Goal: Information Seeking & Learning: Learn about a topic

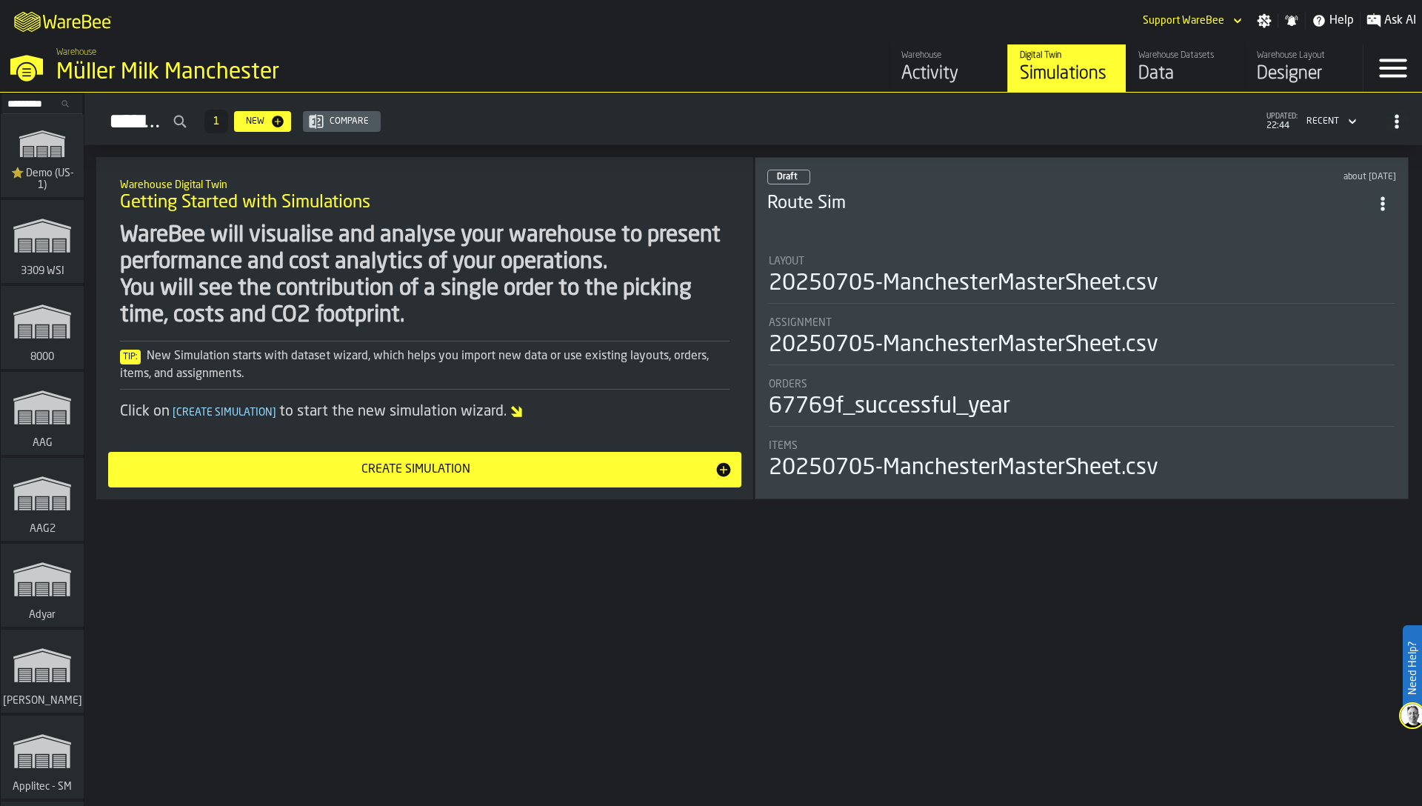
click at [923, 76] on div "Activity" at bounding box center [948, 74] width 94 height 24
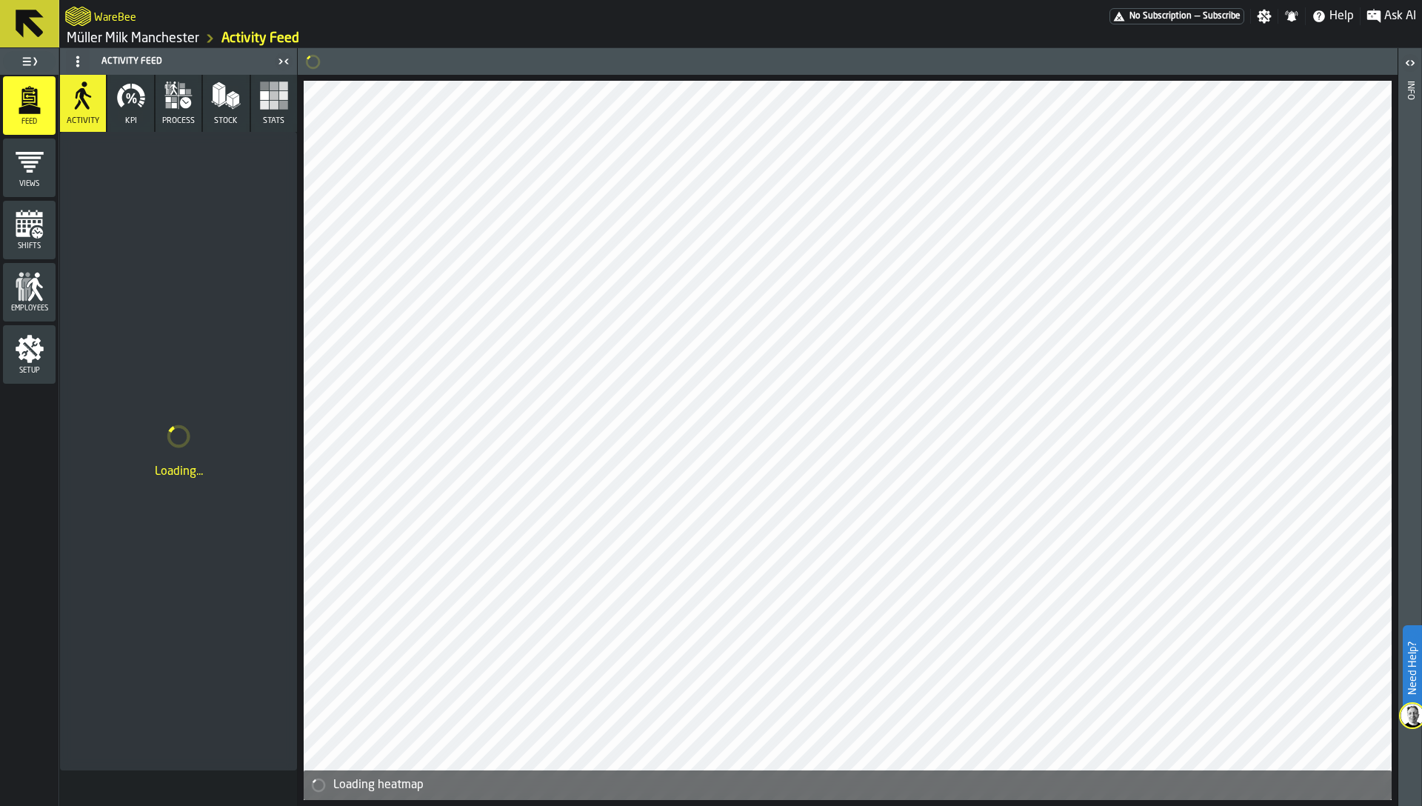
click at [181, 108] on icon "button" at bounding box center [179, 96] width 30 height 30
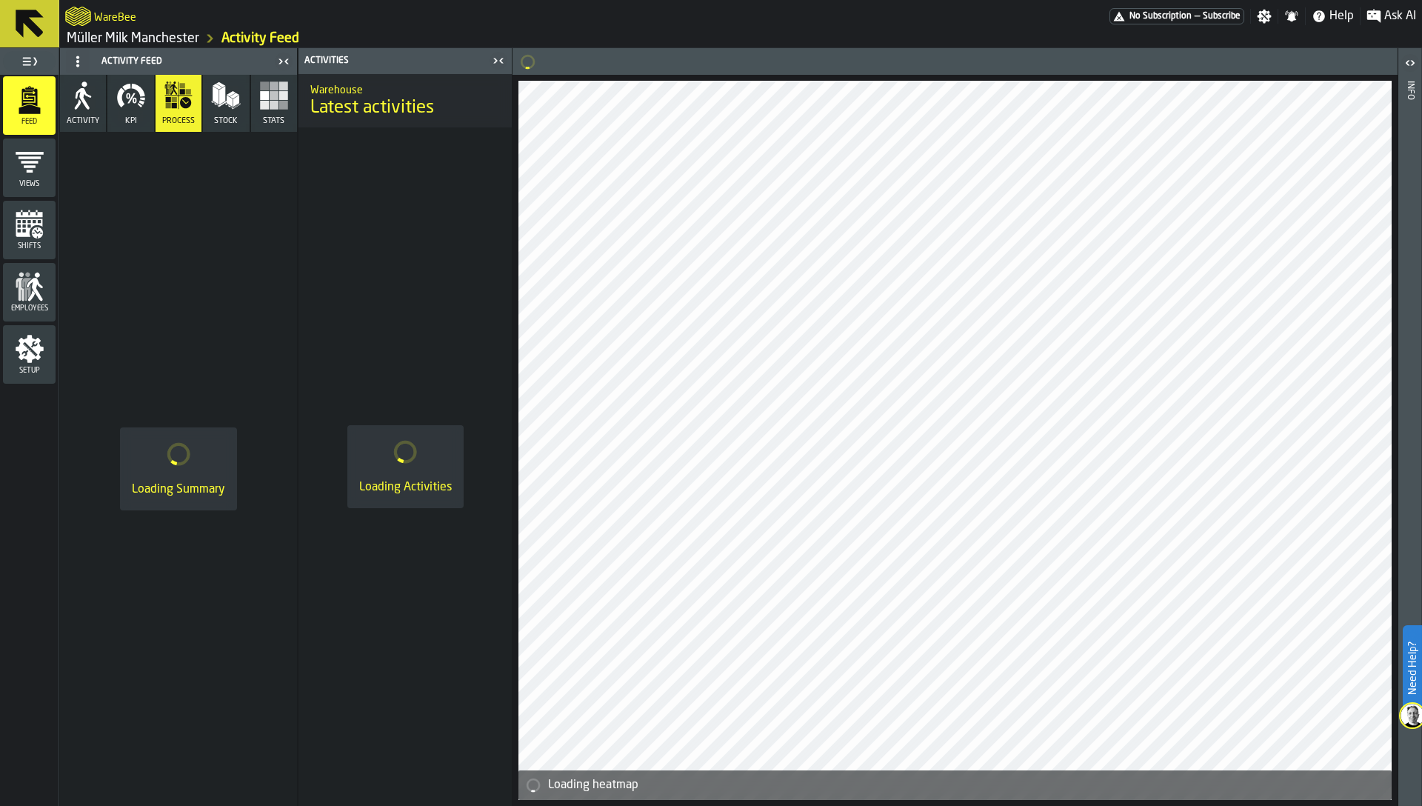
click at [134, 118] on span "KPI" at bounding box center [131, 121] width 12 height 10
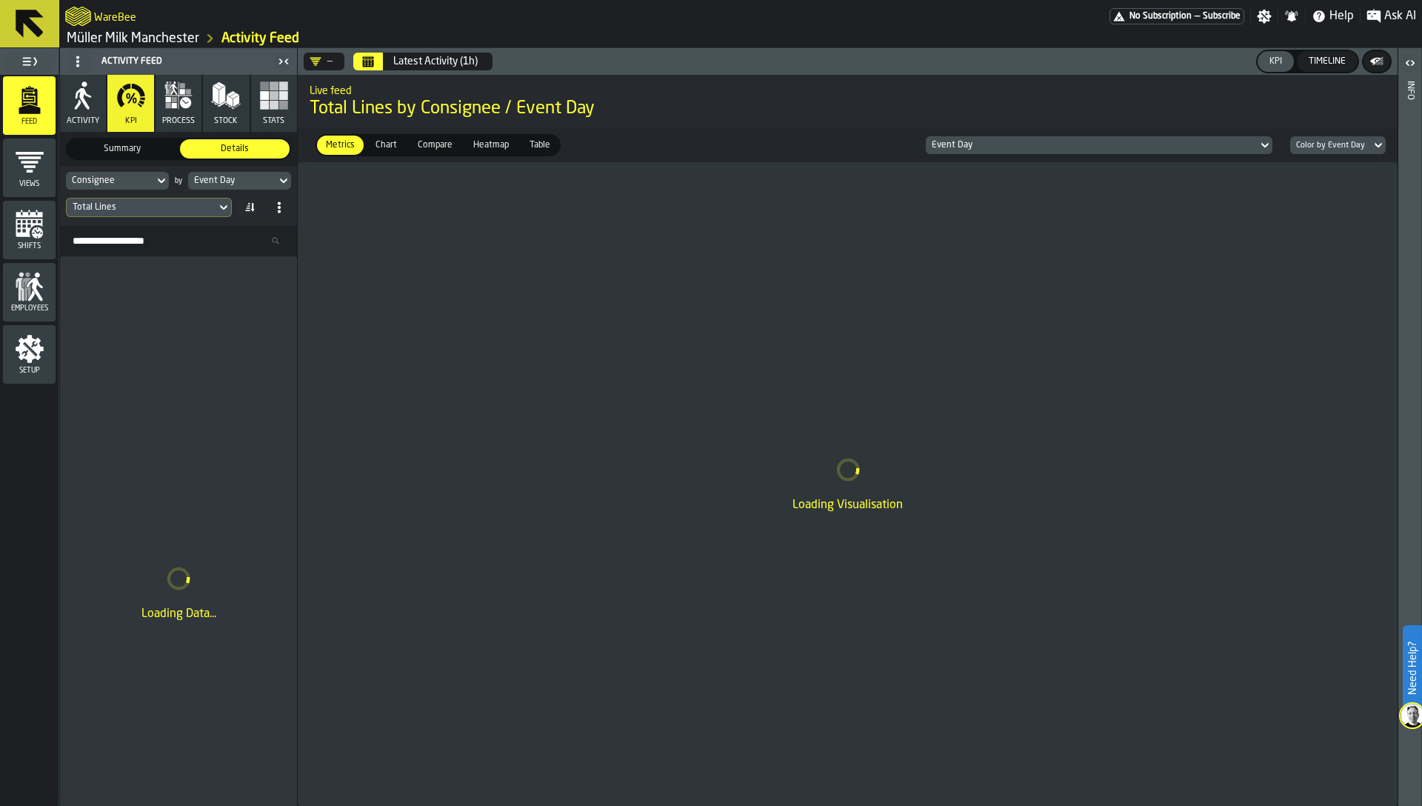
click at [373, 66] on icon "Calendar" at bounding box center [368, 62] width 12 height 12
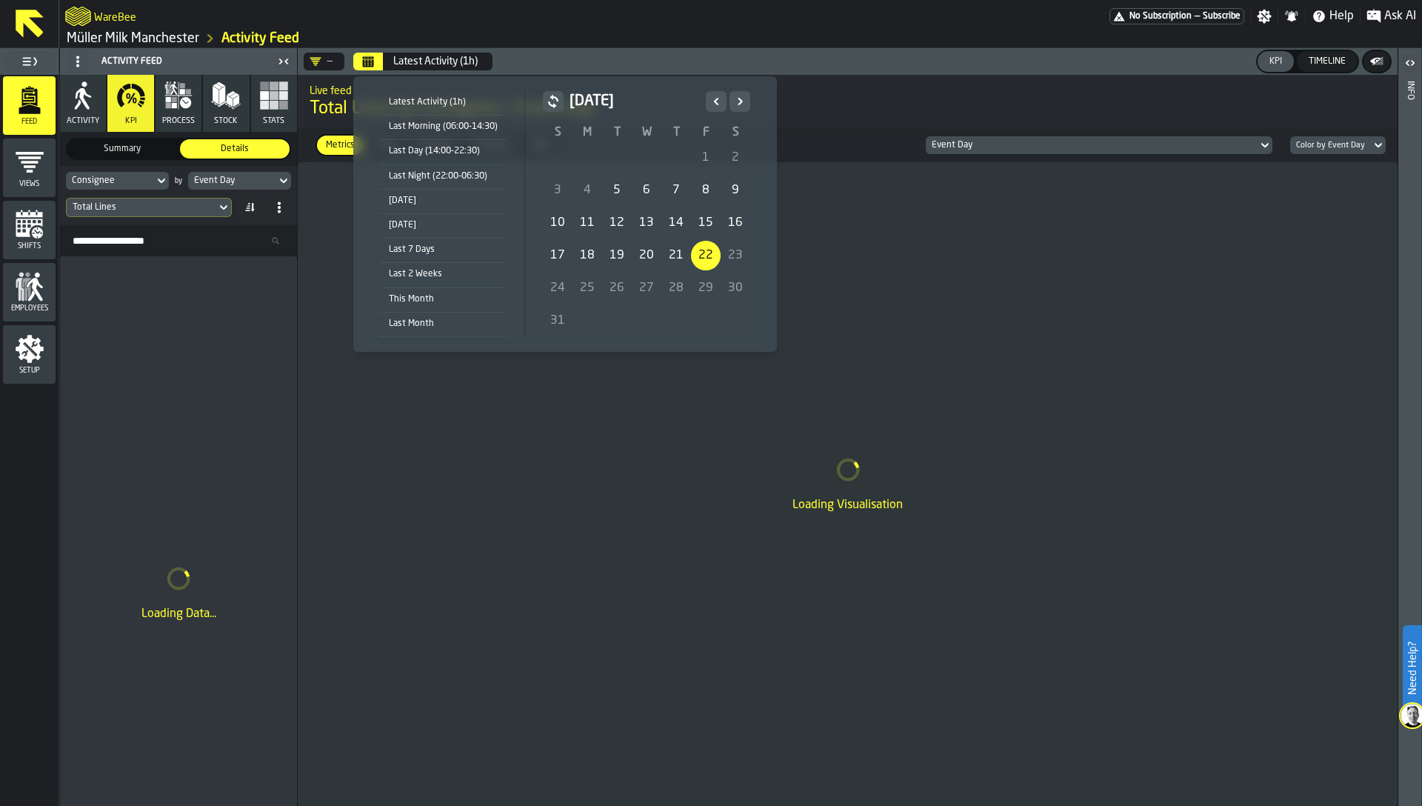
click at [402, 205] on div "[DATE]" at bounding box center [443, 201] width 127 height 16
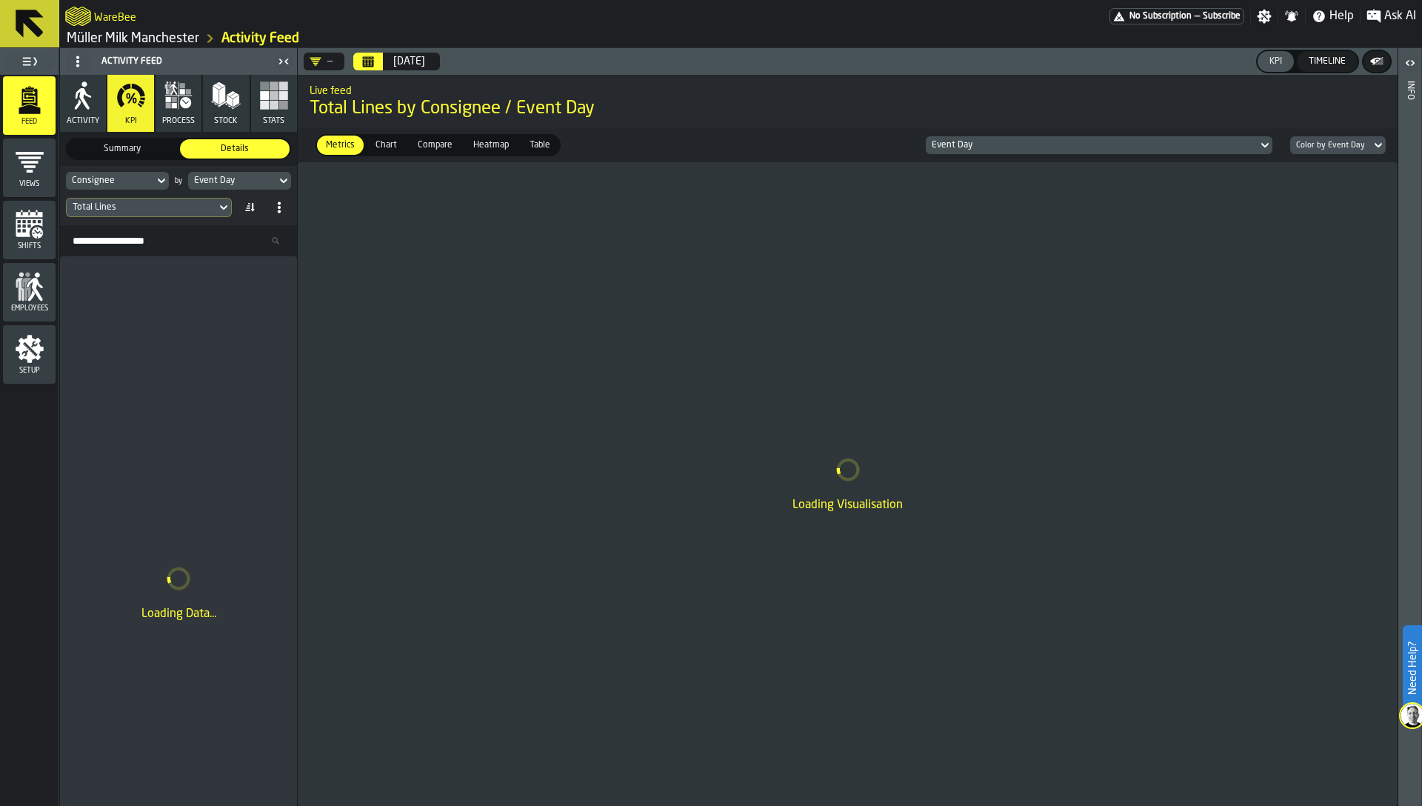
click at [497, 145] on span "Heatmap" at bounding box center [490, 144] width 47 height 13
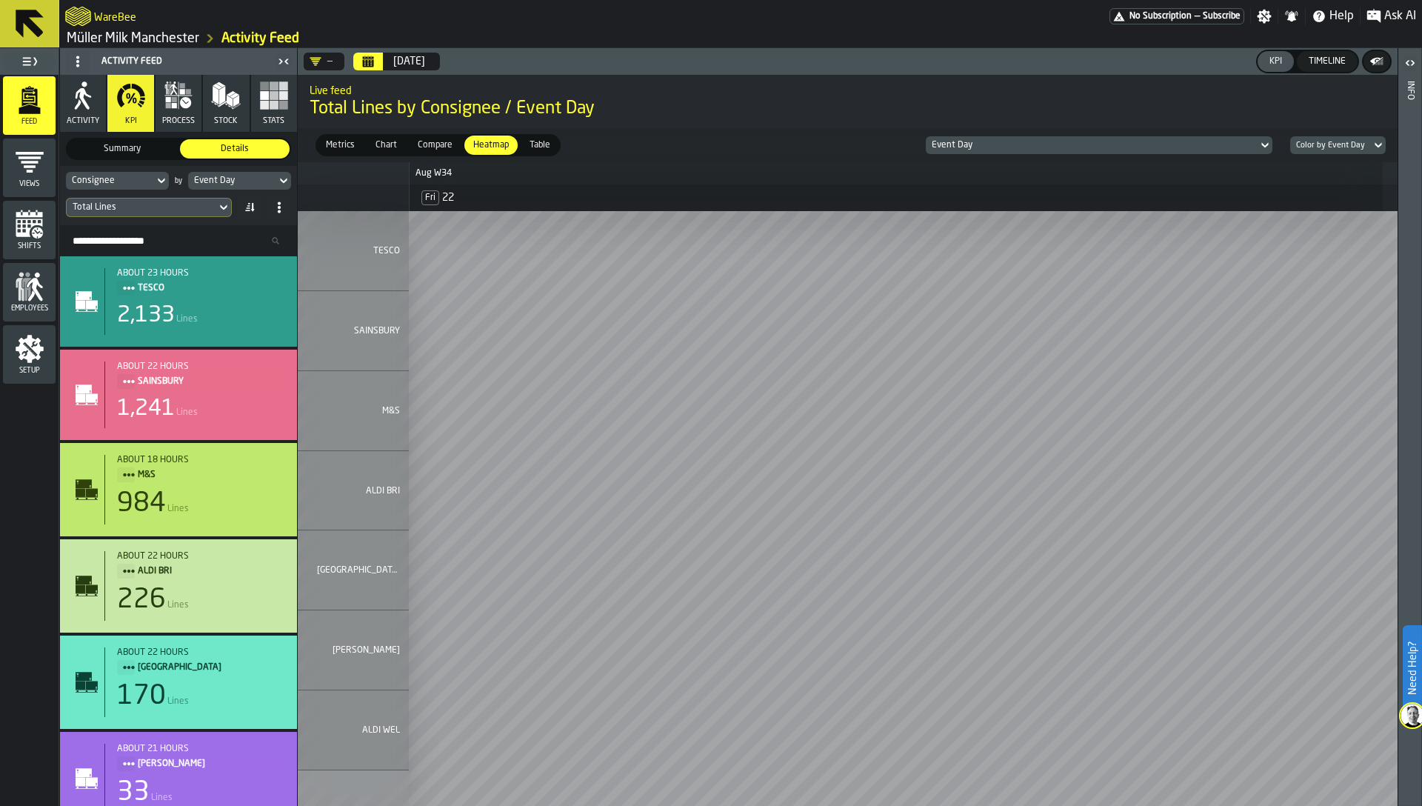
click at [252, 177] on div "Event Day" at bounding box center [232, 180] width 76 height 10
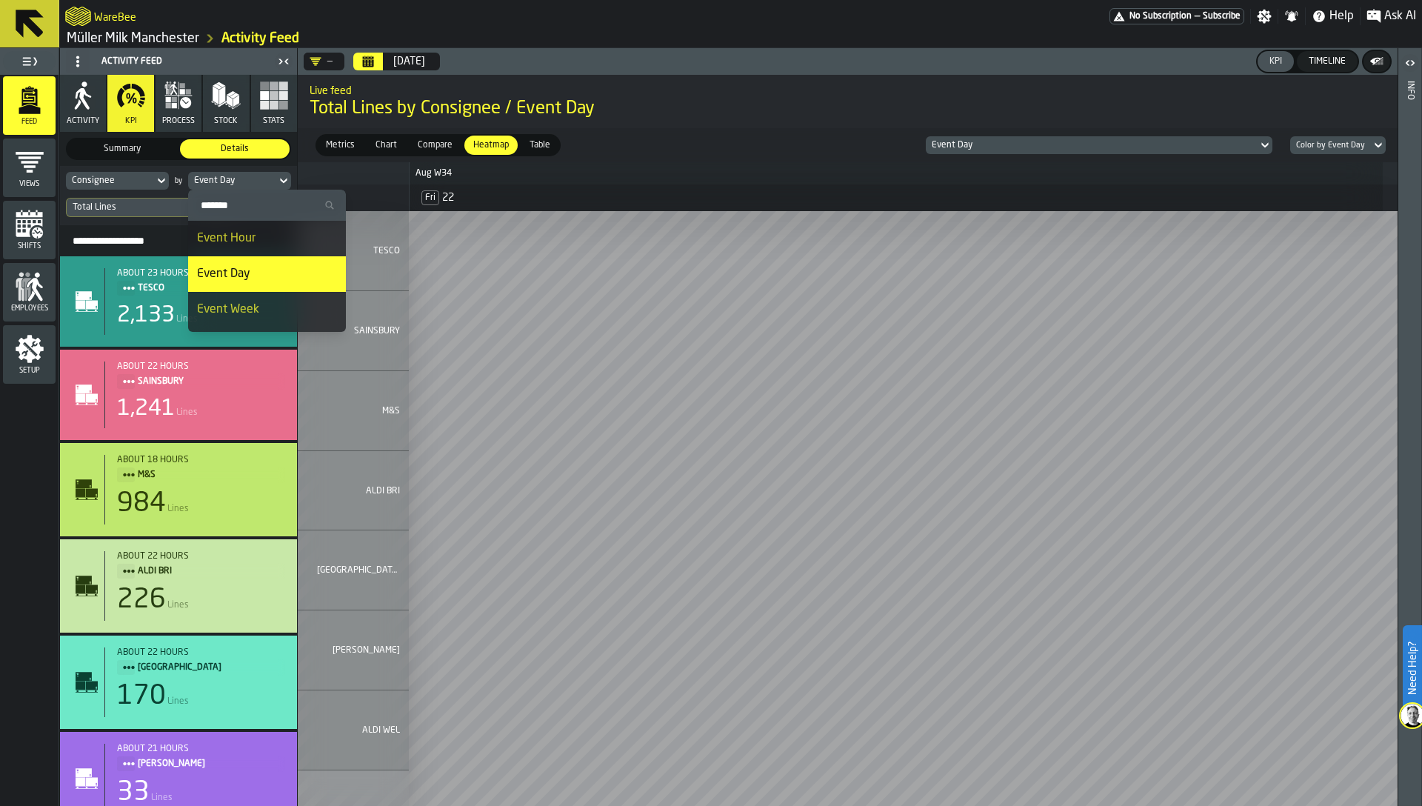
click at [243, 236] on span "Event Hour" at bounding box center [226, 238] width 58 height 12
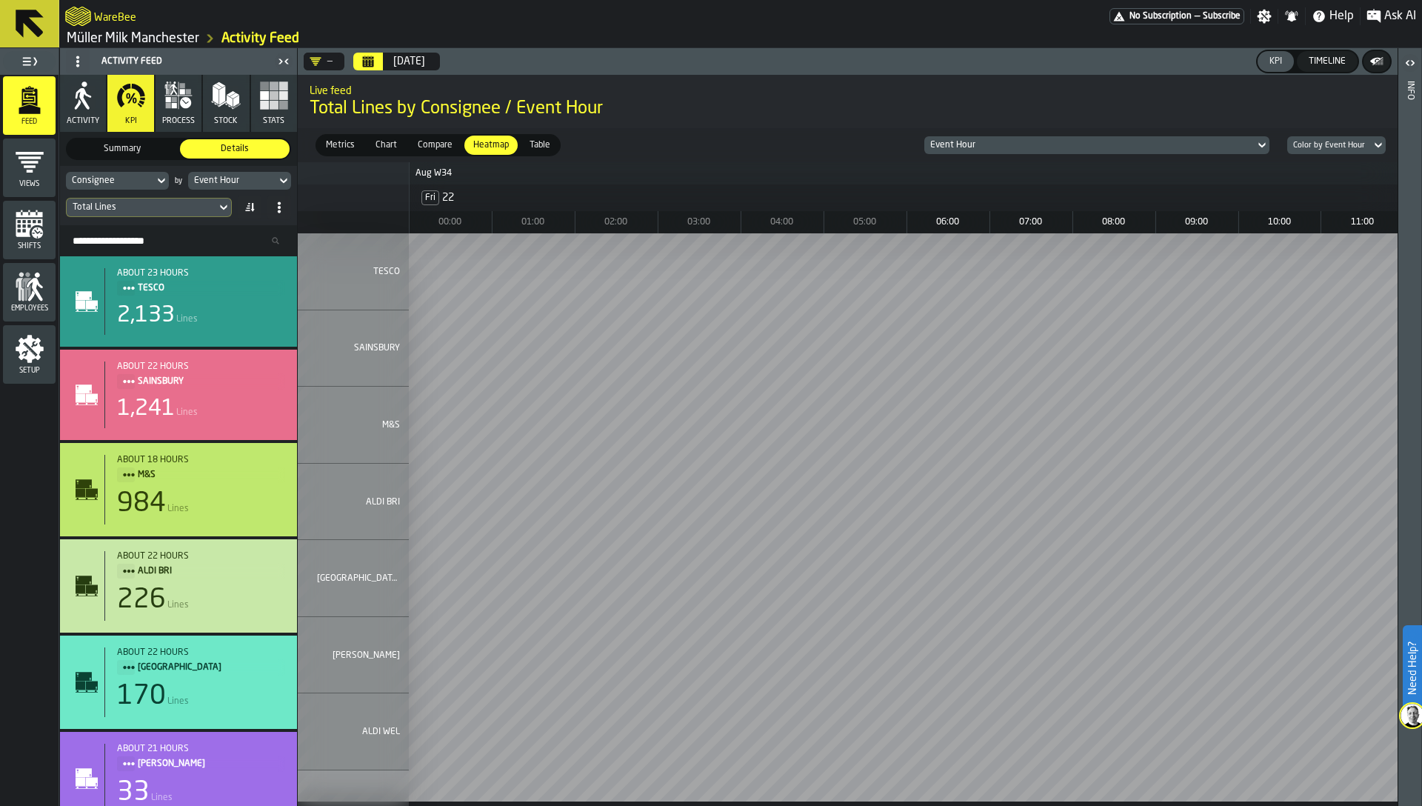
click at [100, 179] on div "Consignee" at bounding box center [110, 180] width 76 height 10
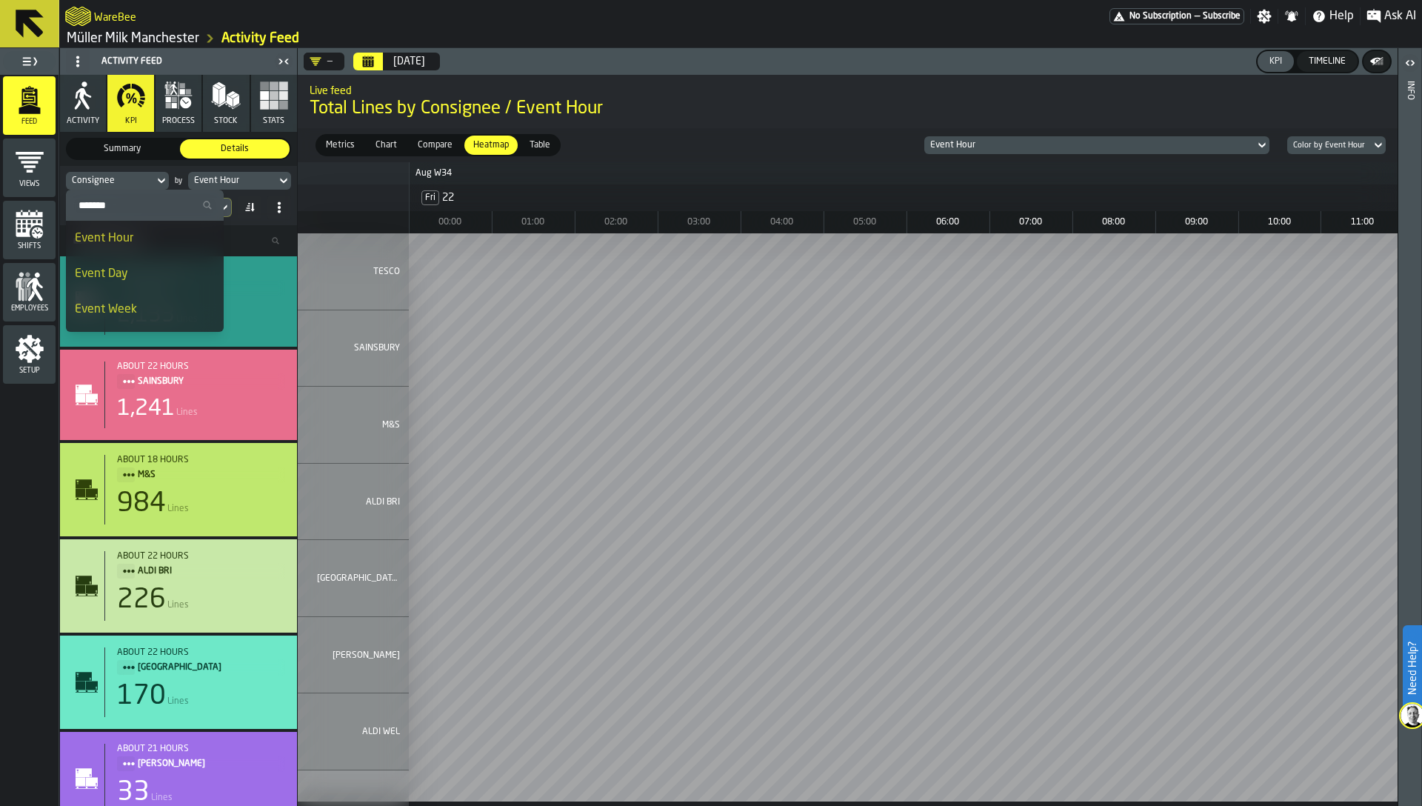
click at [107, 204] on input "Search" at bounding box center [145, 204] width 146 height 19
type input "****"
click at [709, 99] on span "Total Lines by Consignee / Event Hour" at bounding box center [847, 109] width 1076 height 24
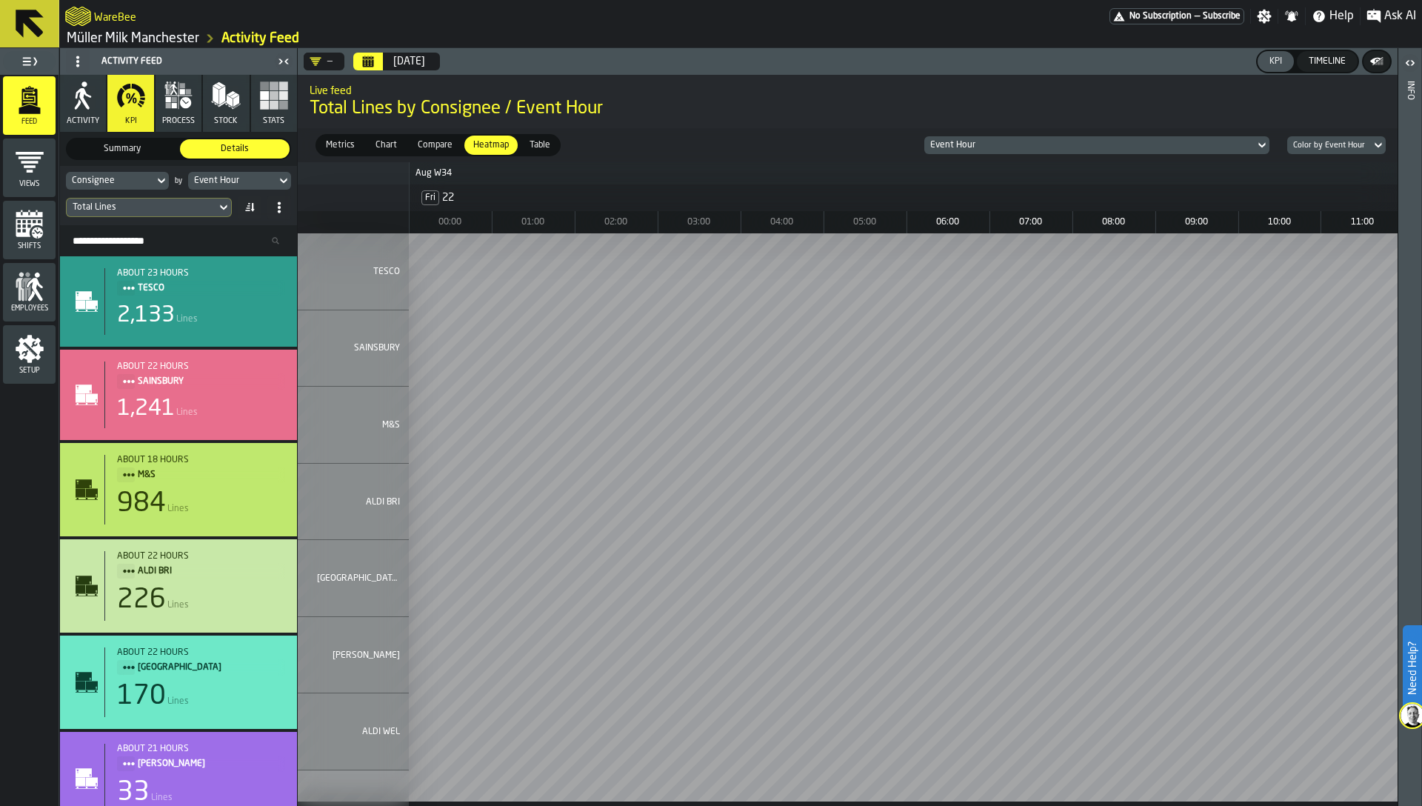
click at [345, 150] on span "Metrics" at bounding box center [340, 144] width 41 height 13
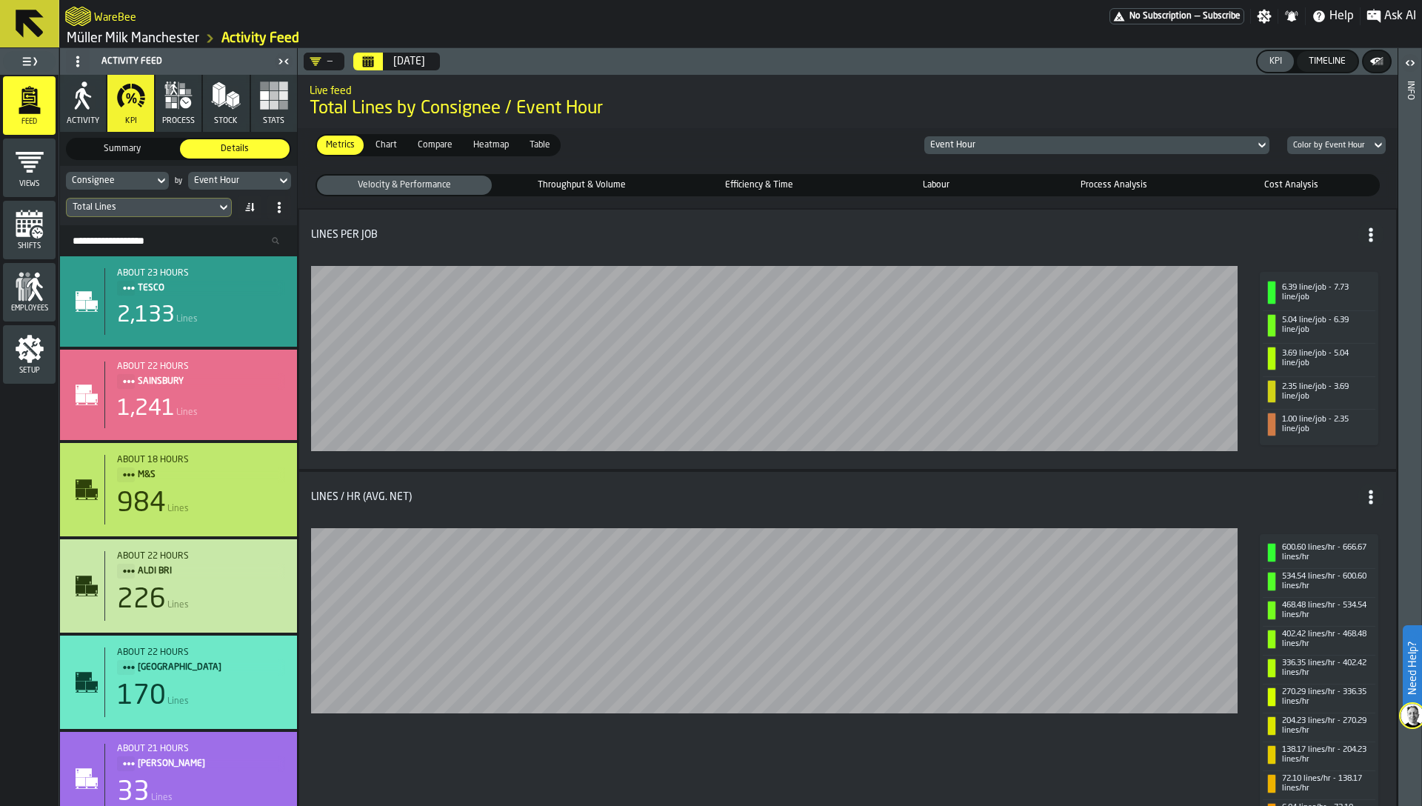
click at [242, 204] on span at bounding box center [250, 207] width 24 height 24
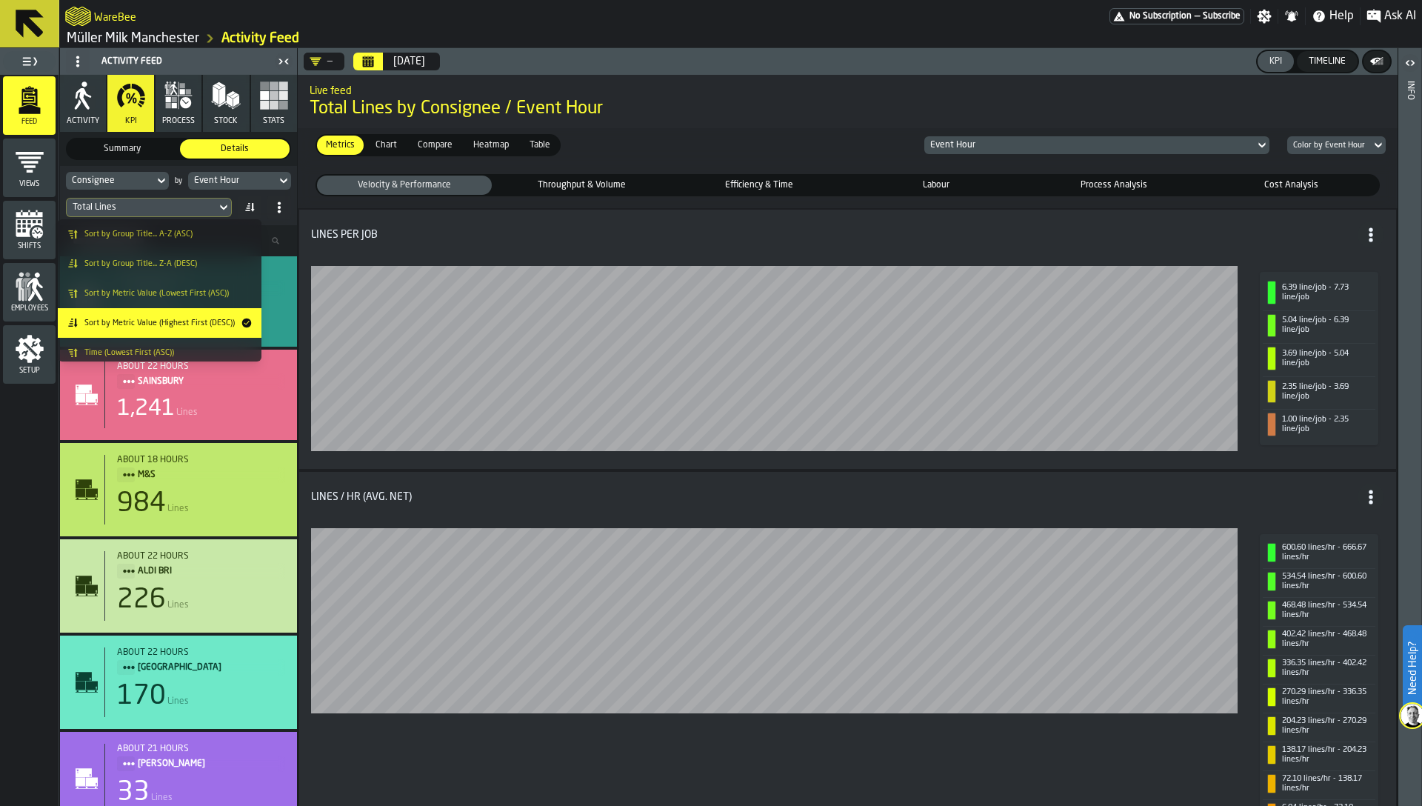
click at [703, 139] on div "Metrics Metrics Chart Chart Compare Compare Heatmap Heatmap Table Table Event H…" at bounding box center [847, 145] width 1099 height 34
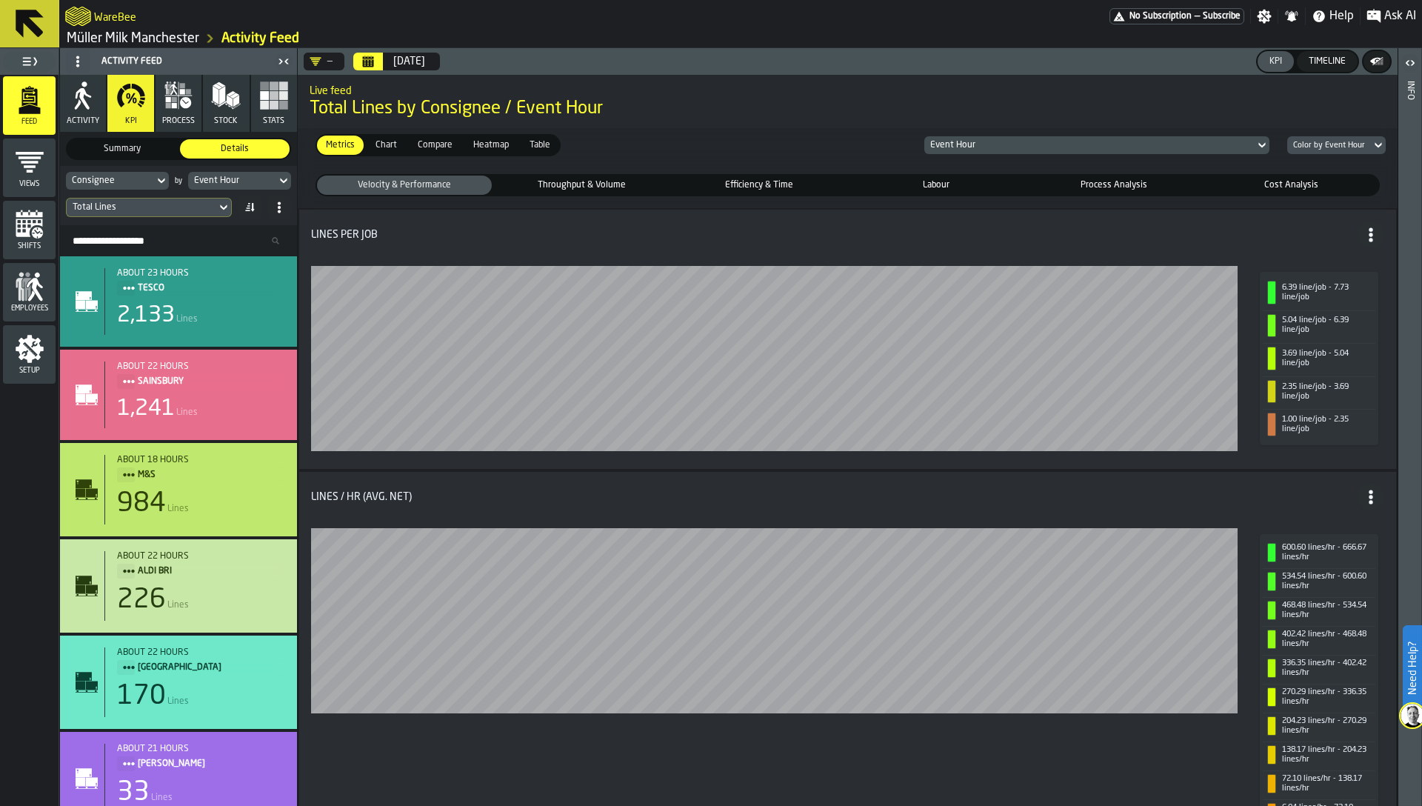
drag, startPoint x: 1139, startPoint y: 187, endPoint x: 831, endPoint y: 150, distance: 309.4
click at [831, 150] on div "Metrics Metrics Chart Chart Compare Compare Heatmap Heatmap Table Table Event H…" at bounding box center [847, 466] width 1099 height 677
click at [189, 116] on span "process" at bounding box center [178, 121] width 33 height 10
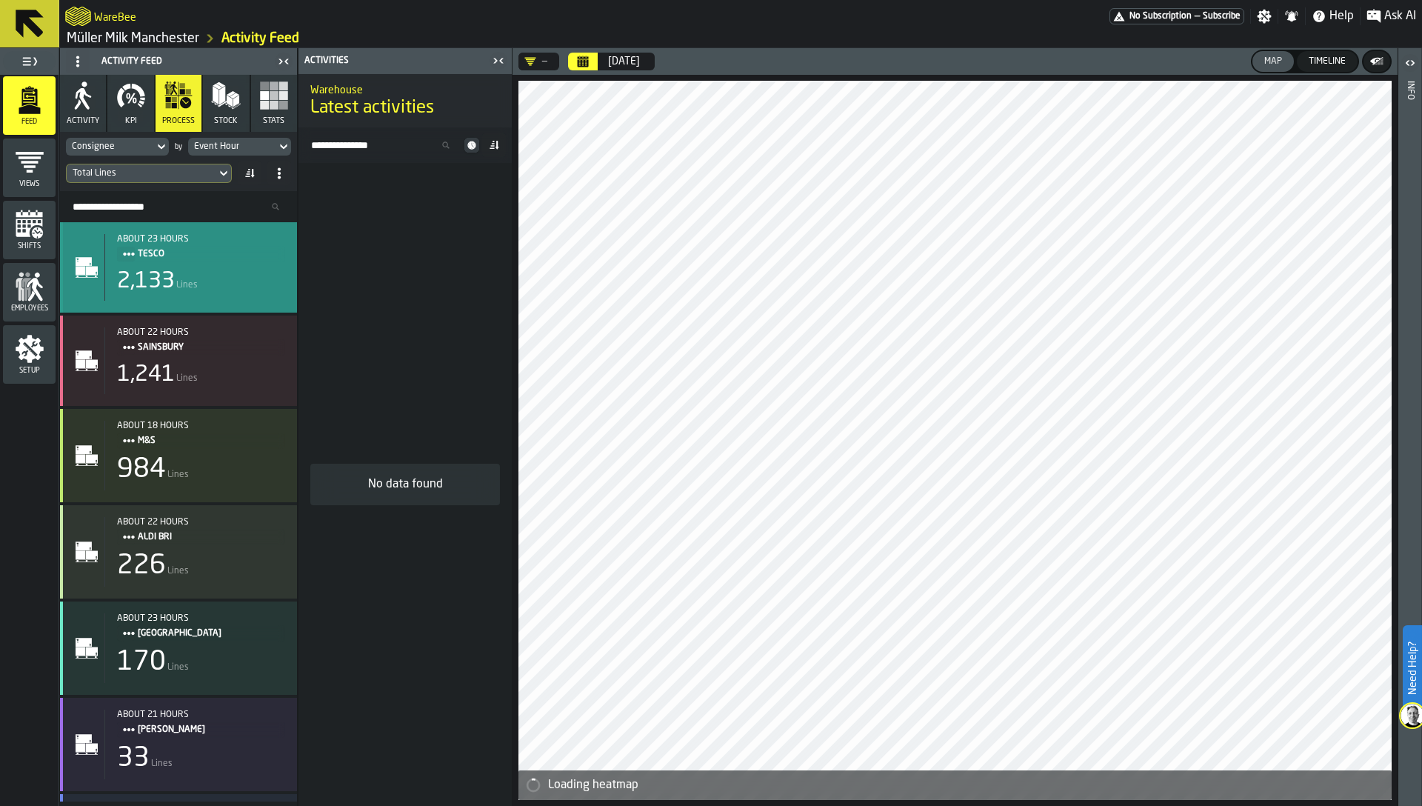
click at [235, 281] on div "2,133 Lines" at bounding box center [201, 281] width 168 height 27
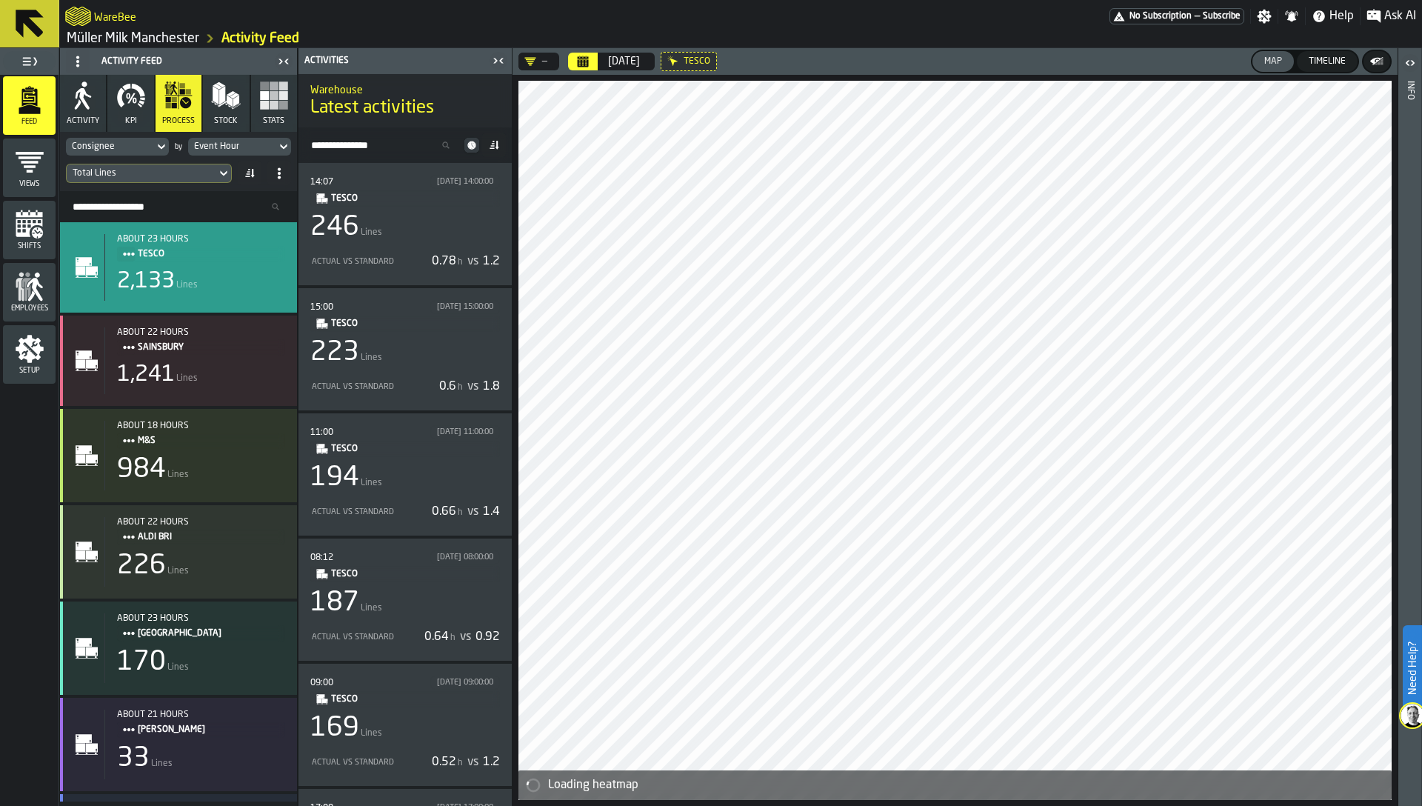
click at [495, 142] on icon at bounding box center [494, 145] width 12 height 12
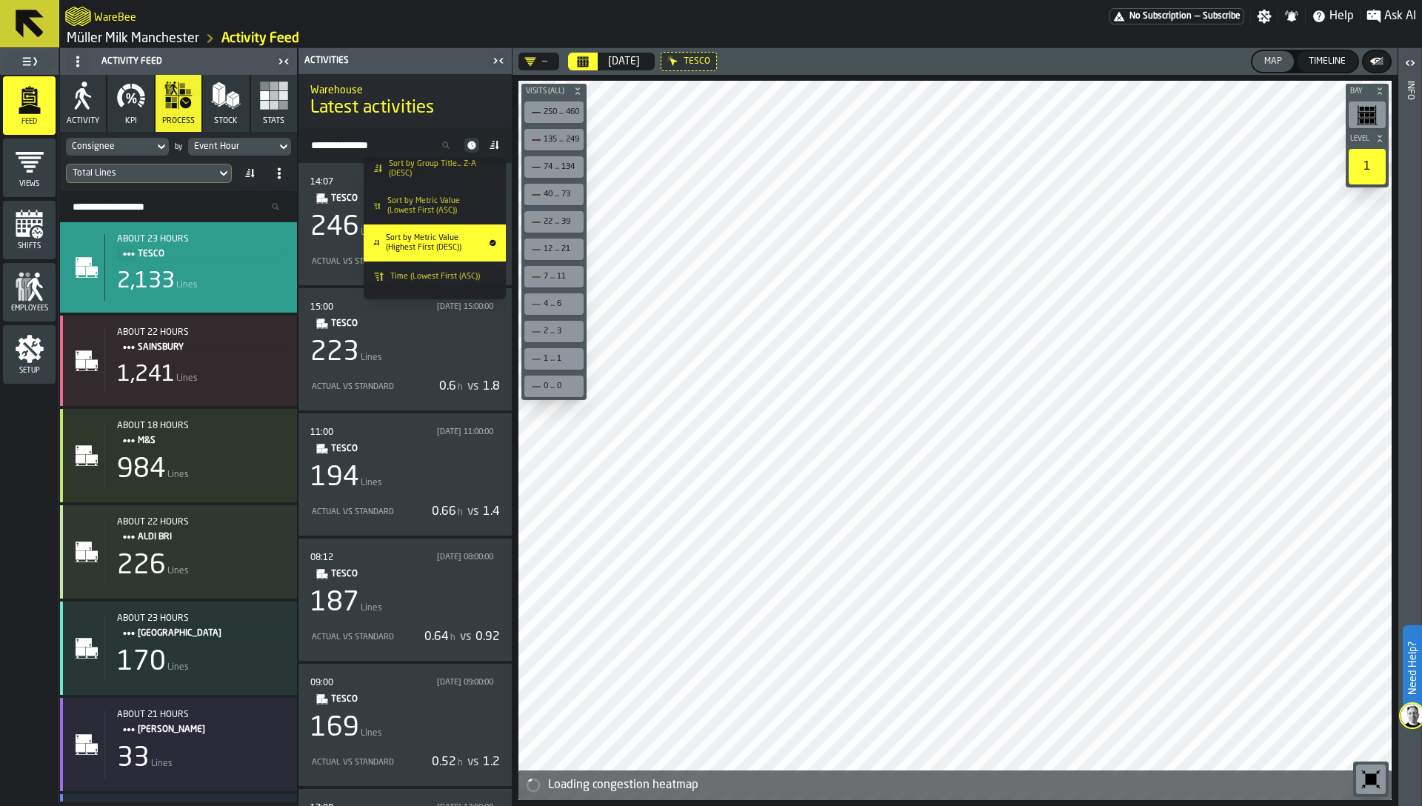
scroll to position [44, 0]
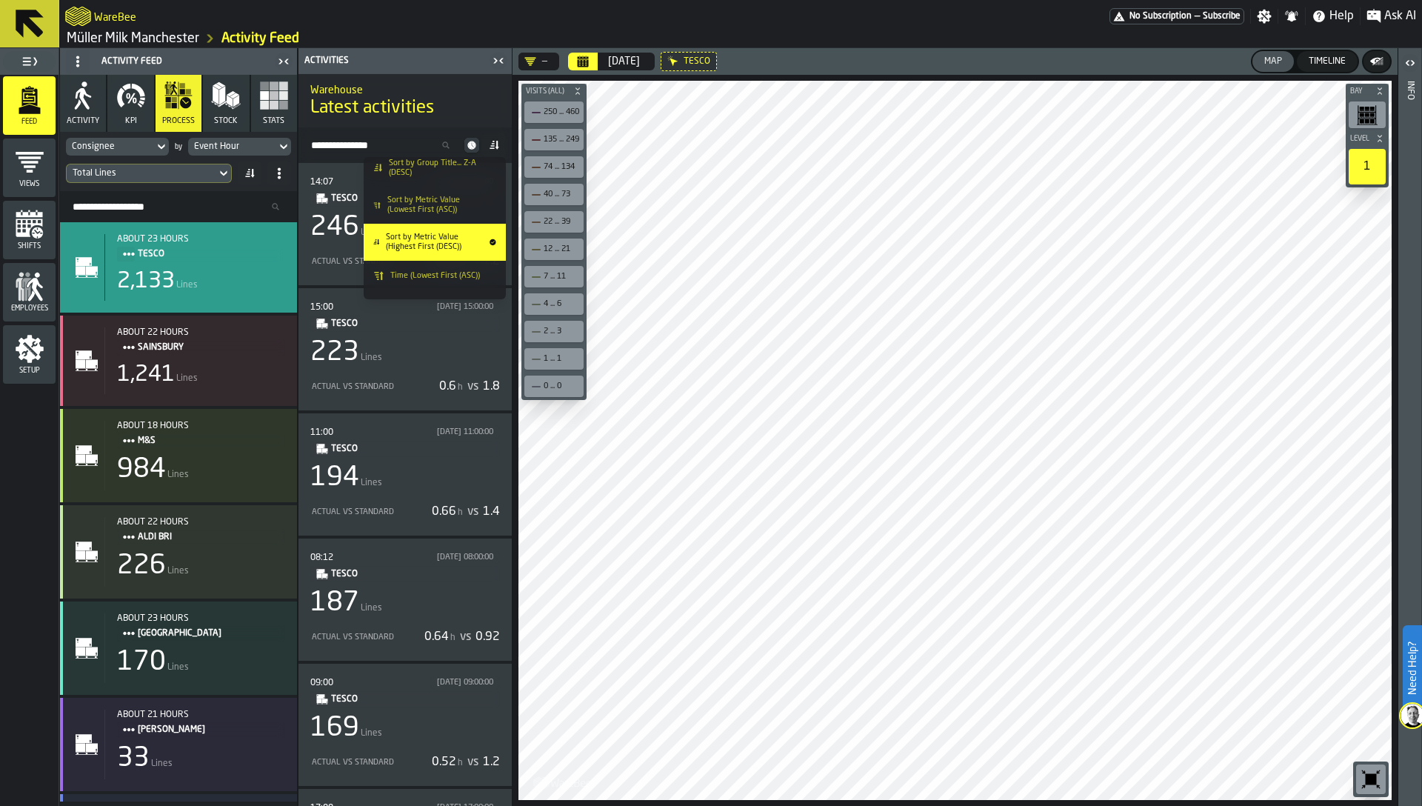
click at [478, 106] on h1 "Latest activities" at bounding box center [405, 108] width 190 height 24
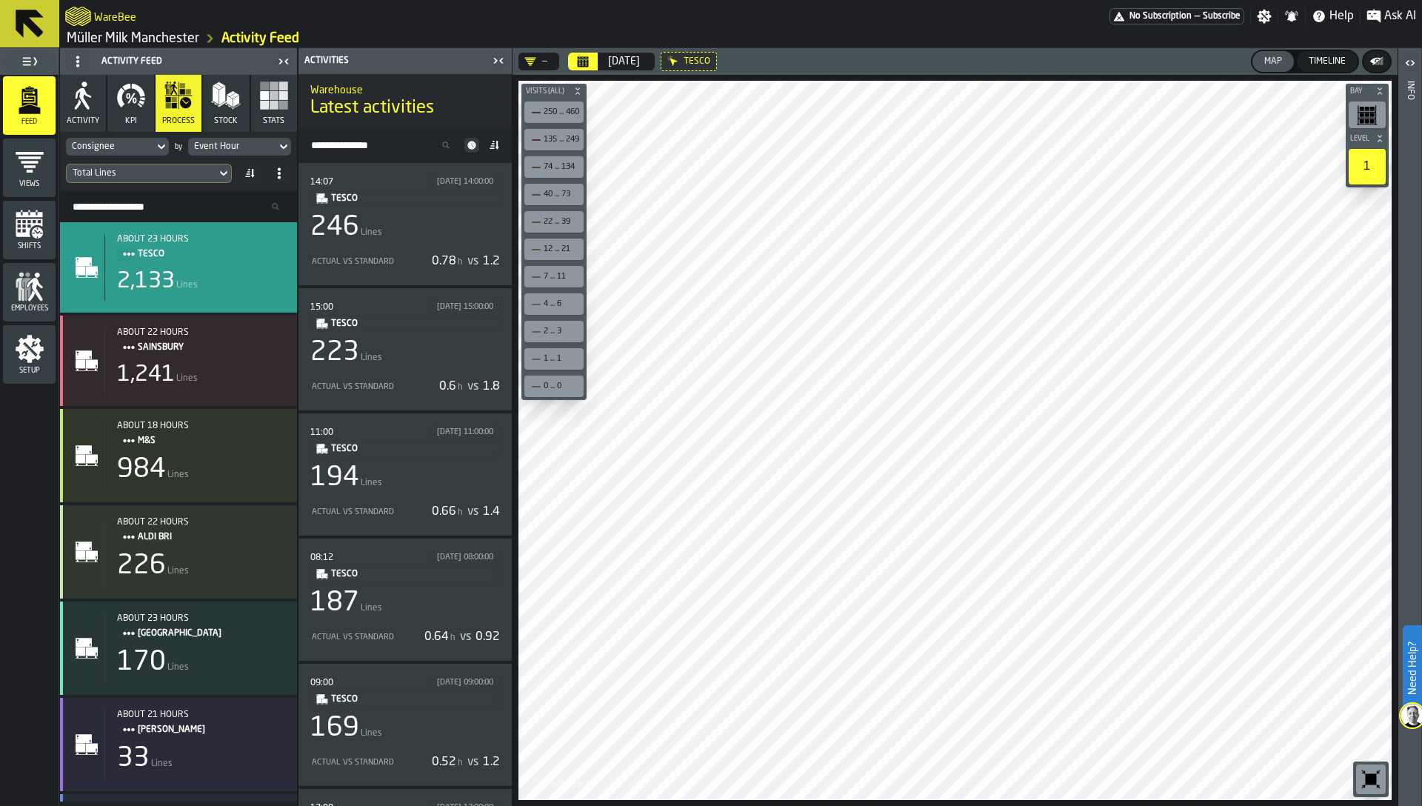
click at [498, 149] on icon at bounding box center [494, 145] width 12 height 12
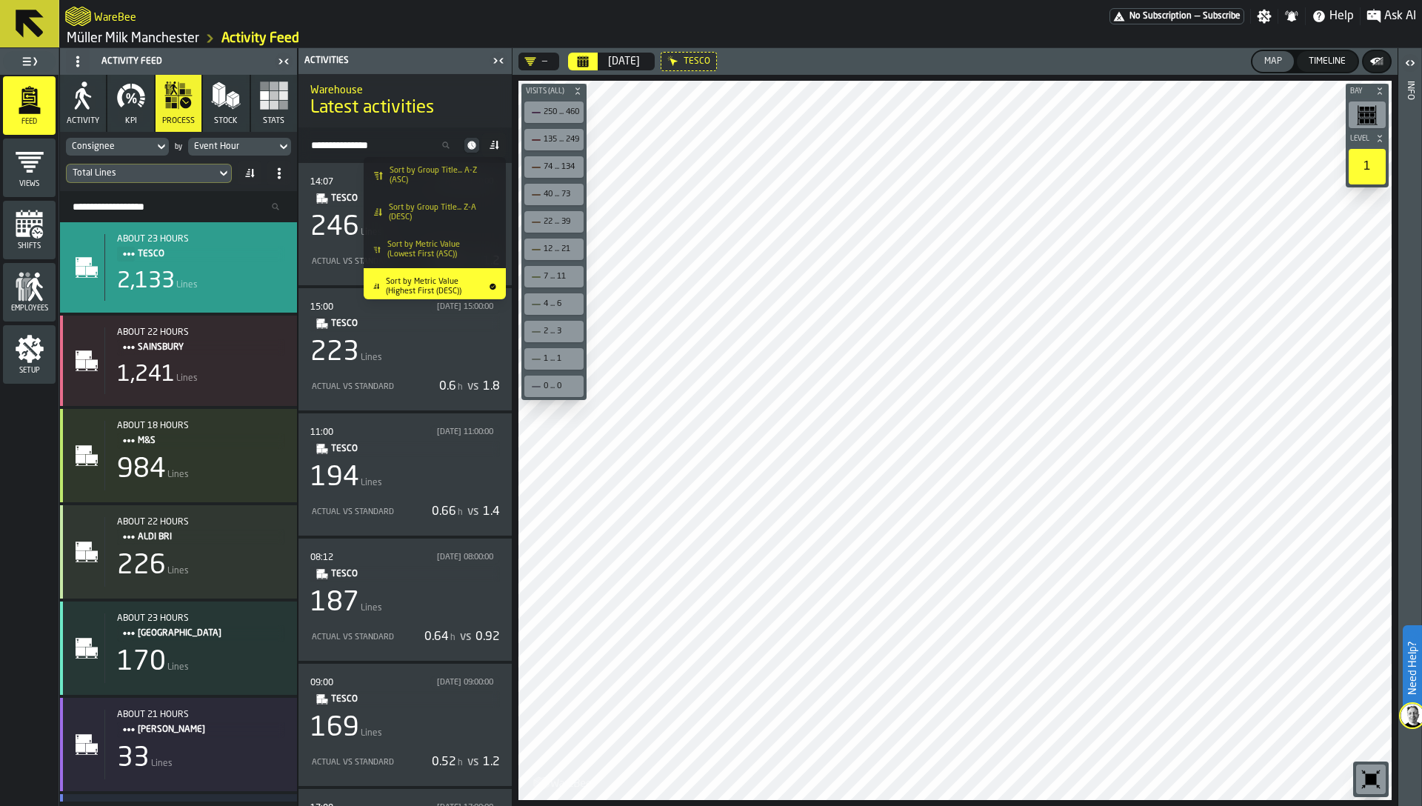
scroll to position [58, 0]
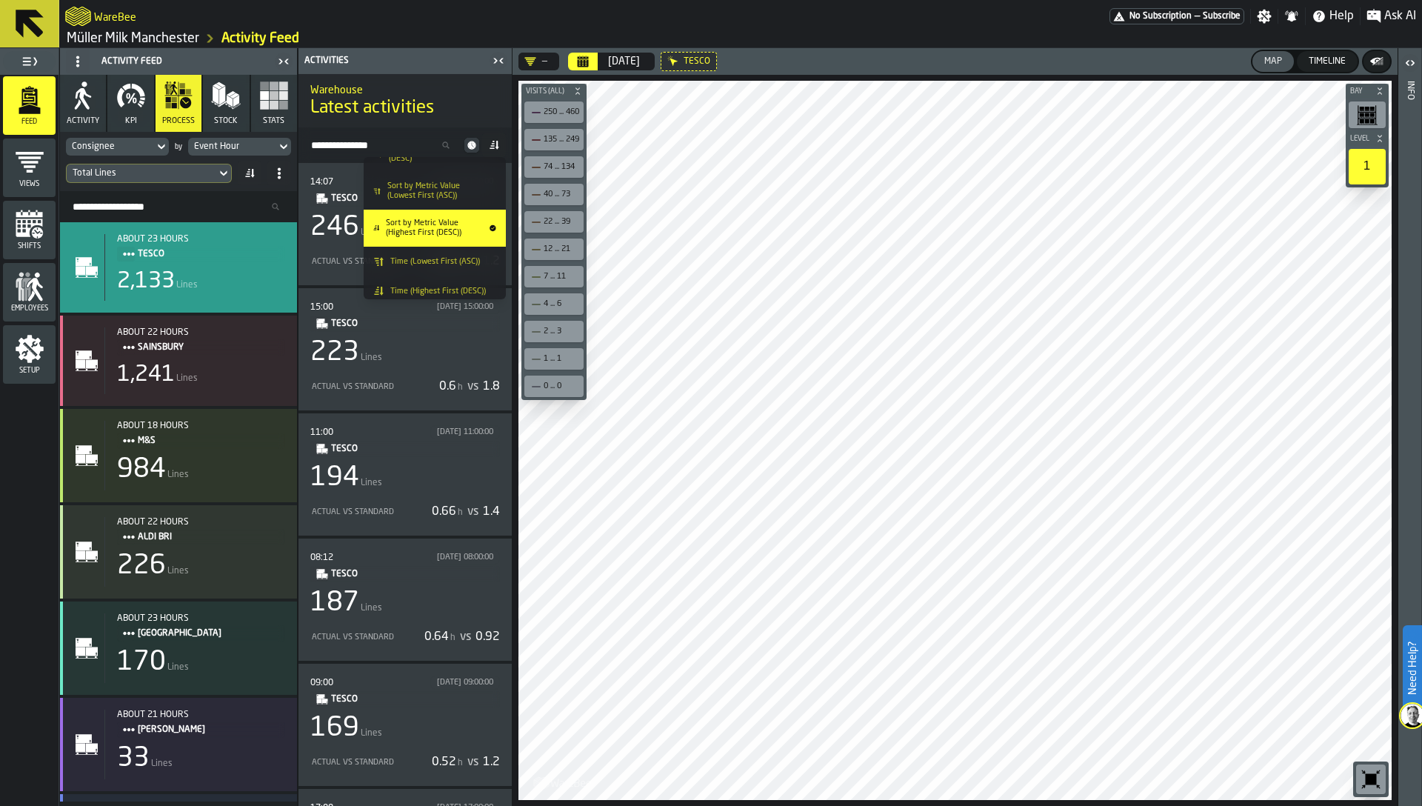
click at [449, 265] on span "Time (Lowest First (ASC))" at bounding box center [435, 262] width 90 height 10
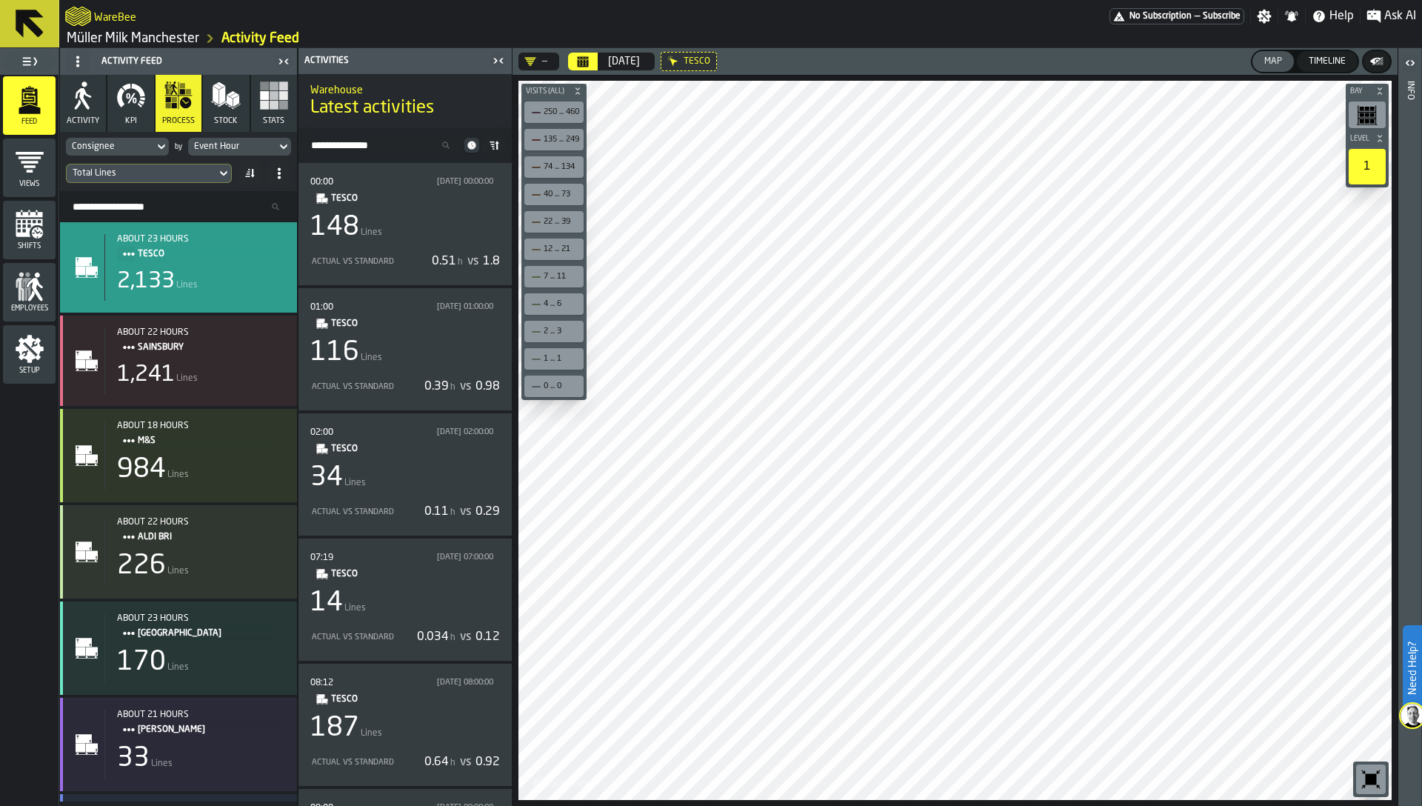
click at [492, 137] on span at bounding box center [494, 145] width 24 height 24
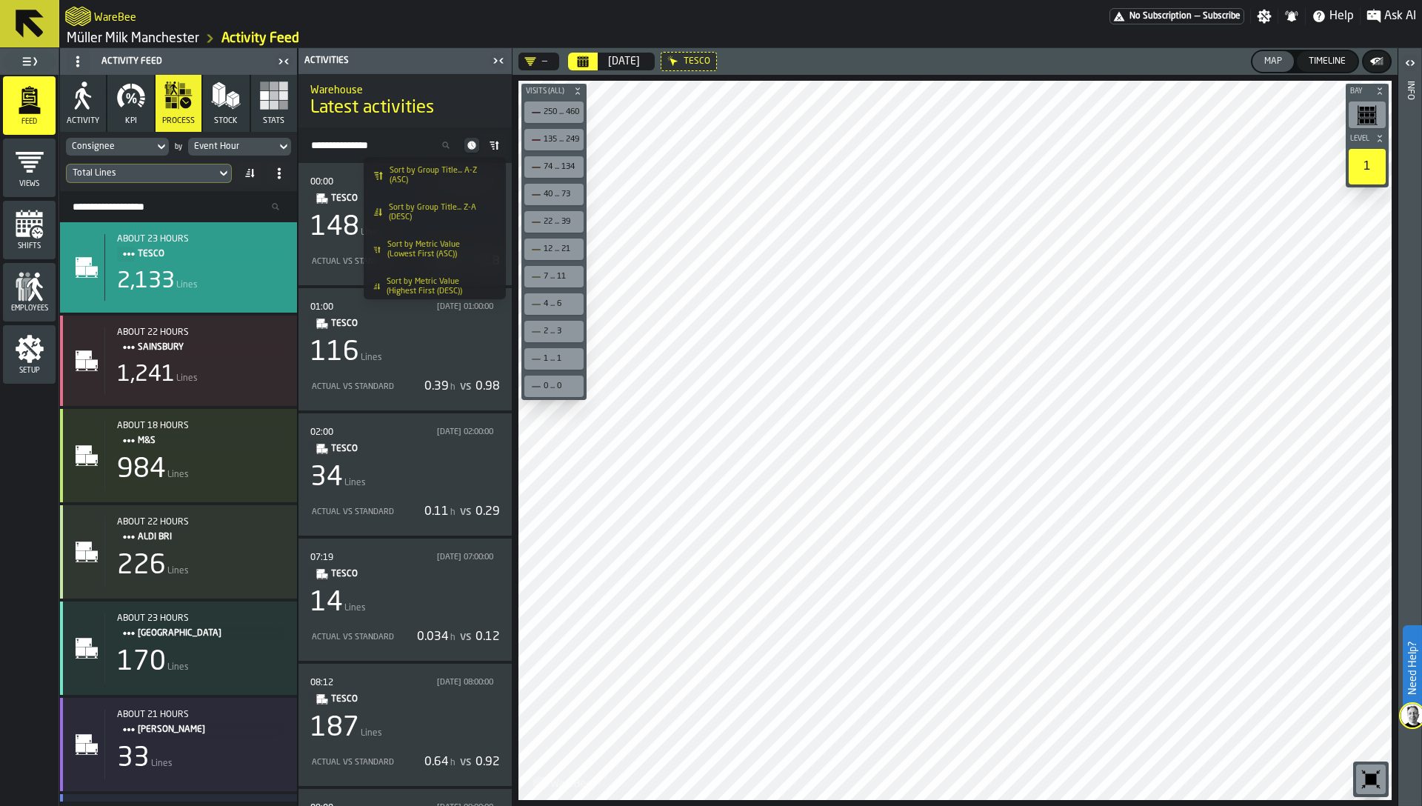
click at [463, 179] on span "Sort by Group Title... A-Z (ASC)" at bounding box center [439, 175] width 101 height 19
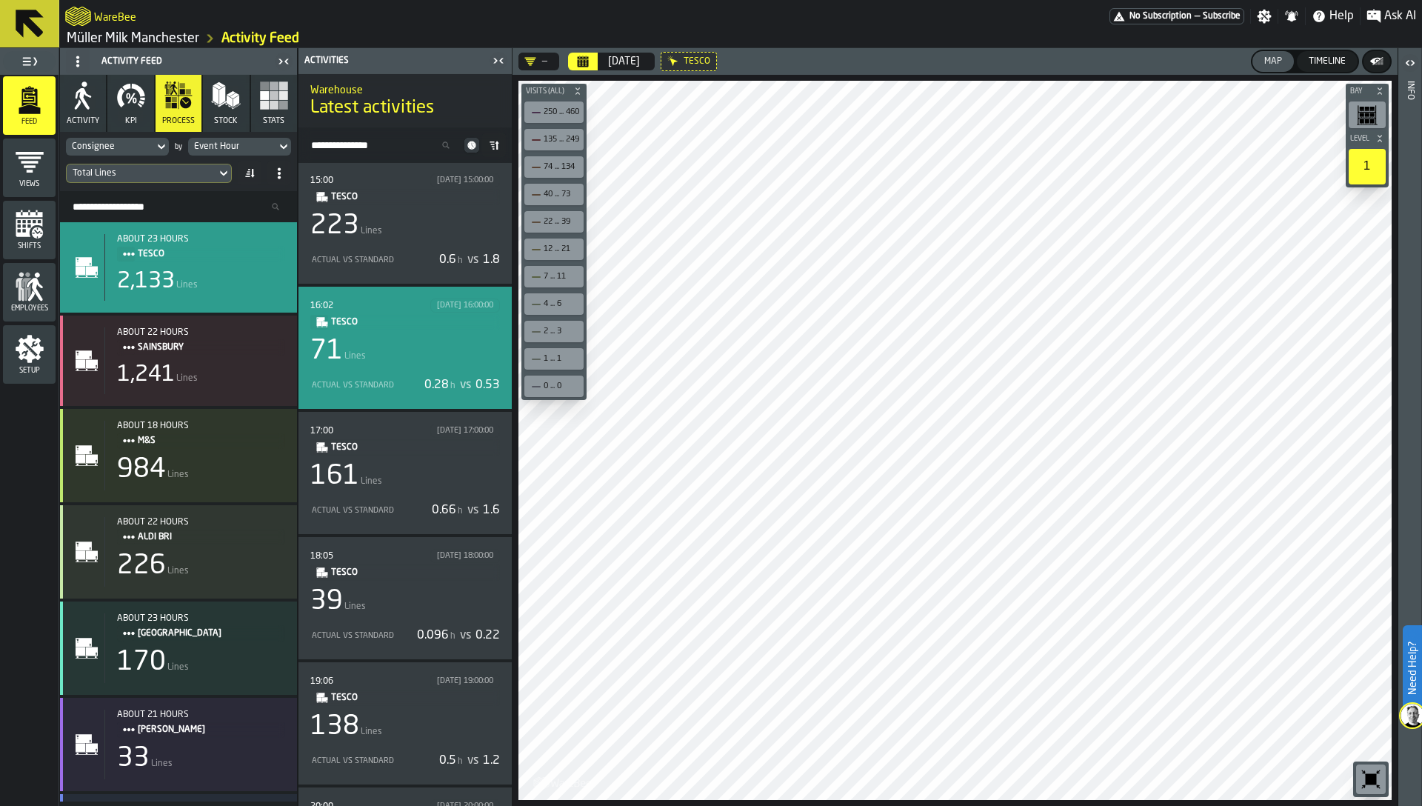
scroll to position [1354, 0]
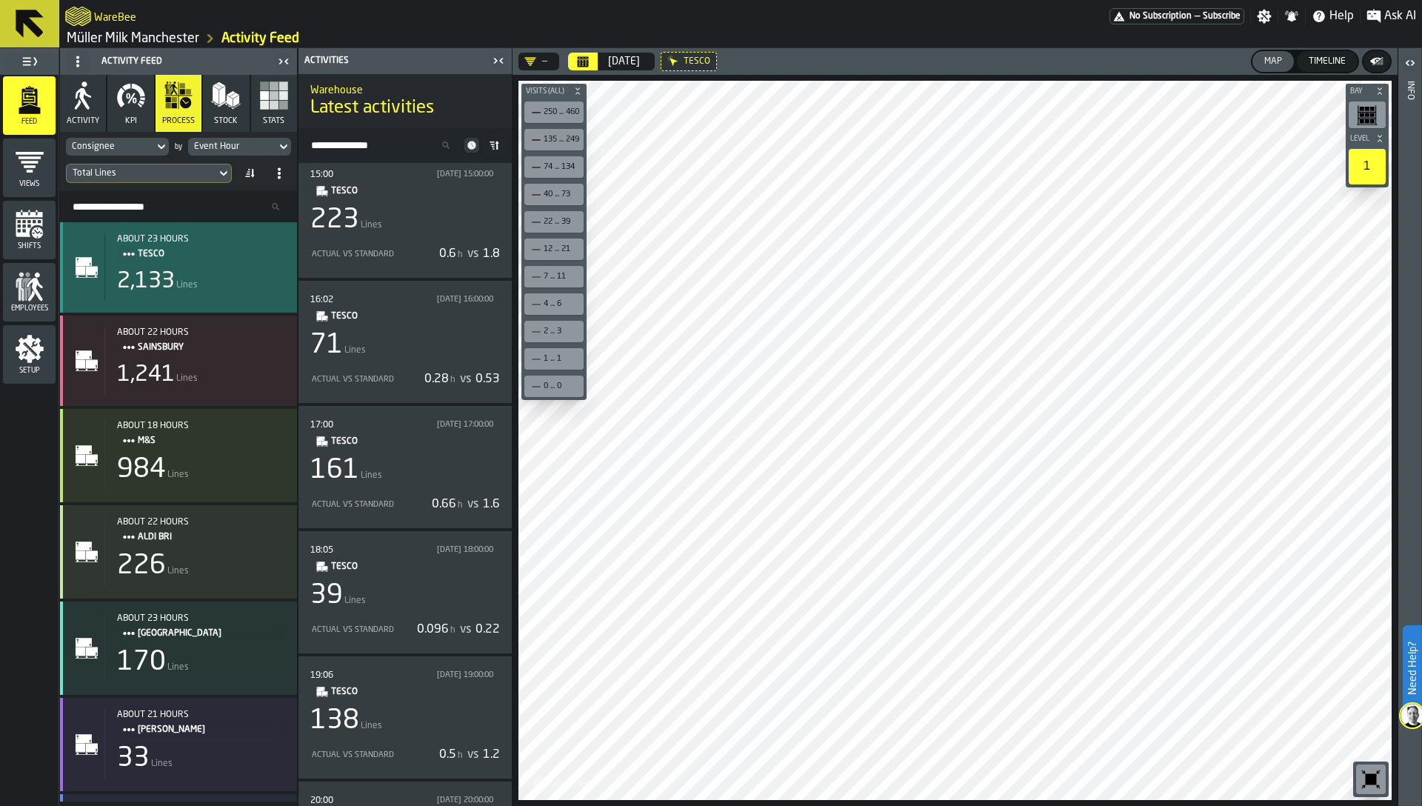
click at [228, 283] on div "2,133 Lines" at bounding box center [201, 281] width 168 height 27
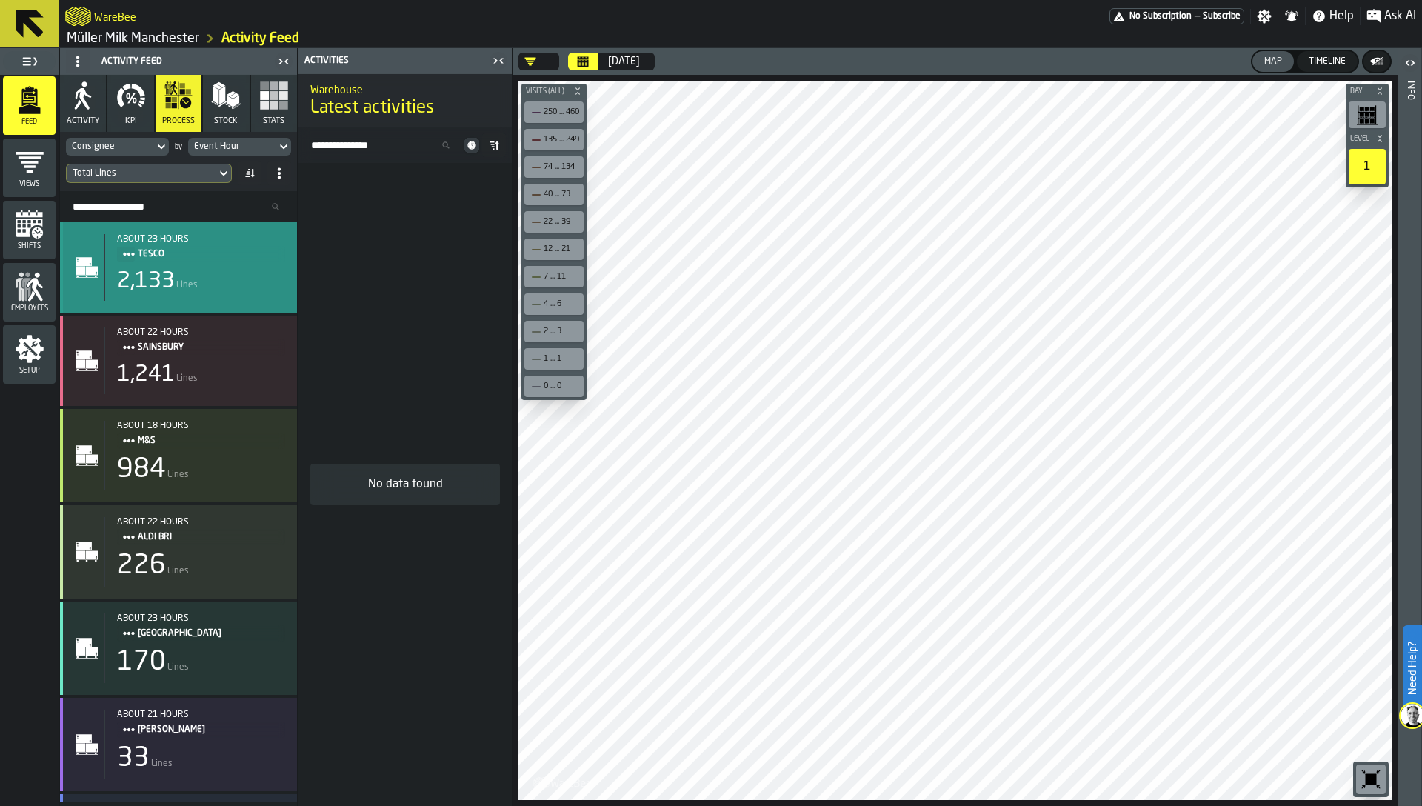
click at [215, 288] on div "2,133 Lines" at bounding box center [201, 281] width 168 height 27
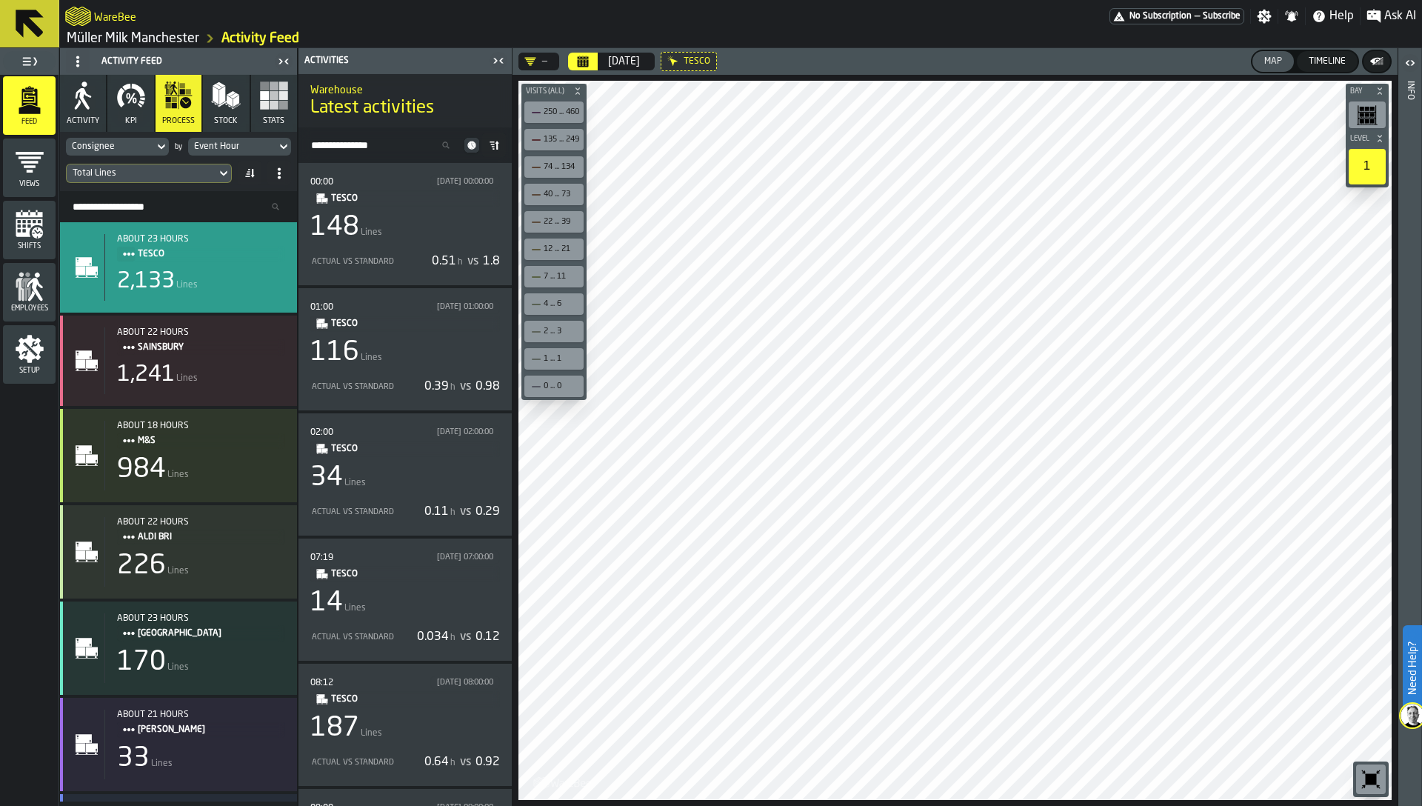
click at [0, 0] on icon at bounding box center [0, 0] width 0 height 0
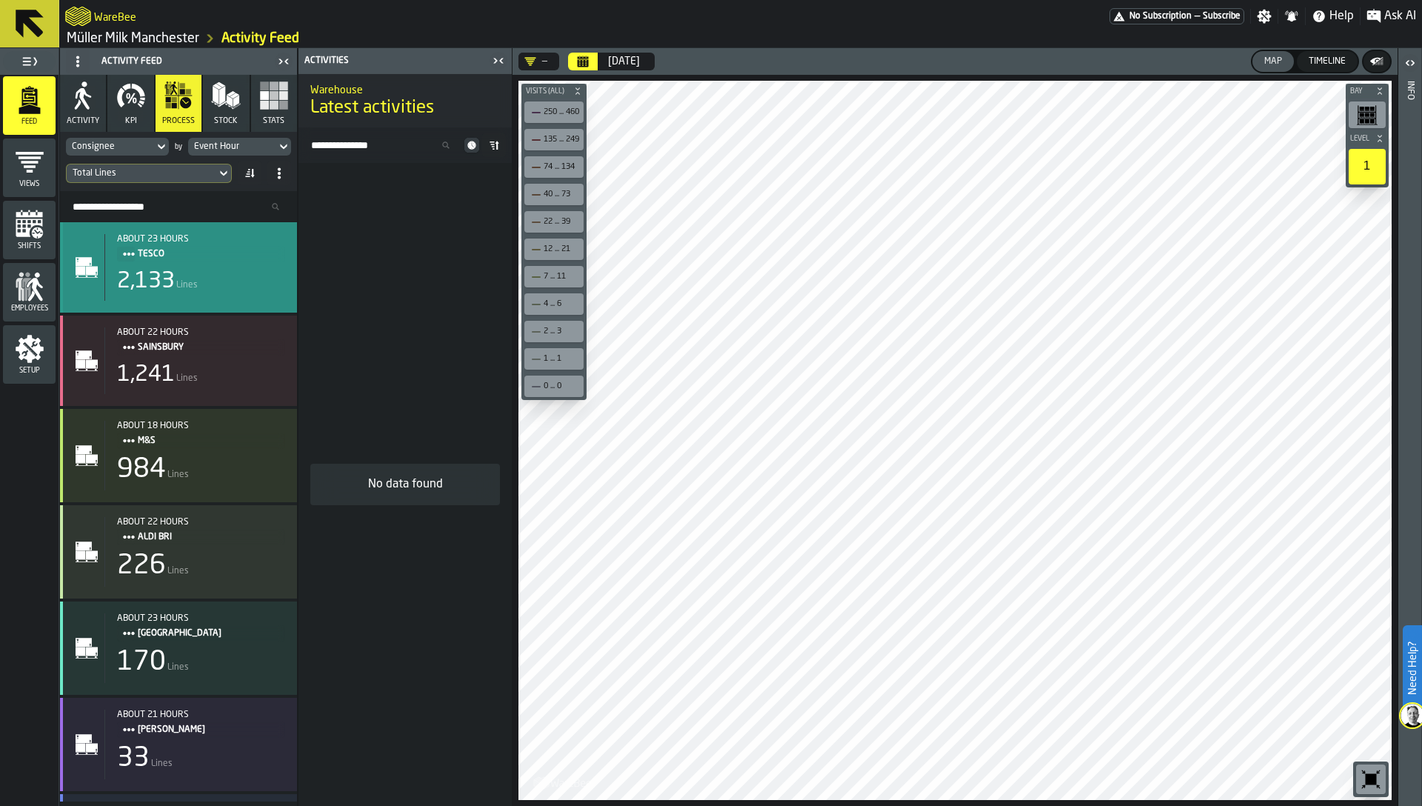
click at [235, 279] on div "2,133 Lines" at bounding box center [201, 281] width 168 height 27
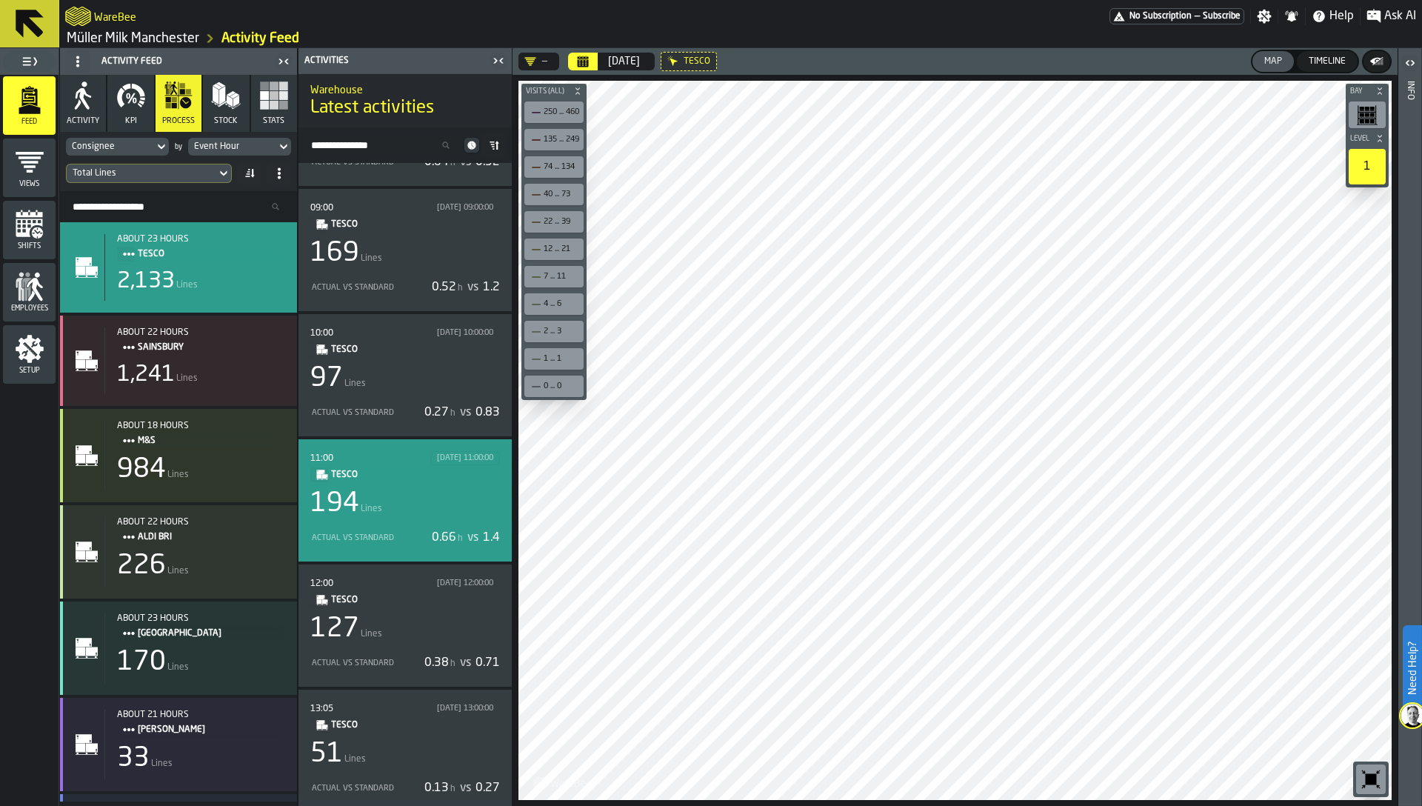
scroll to position [0, 0]
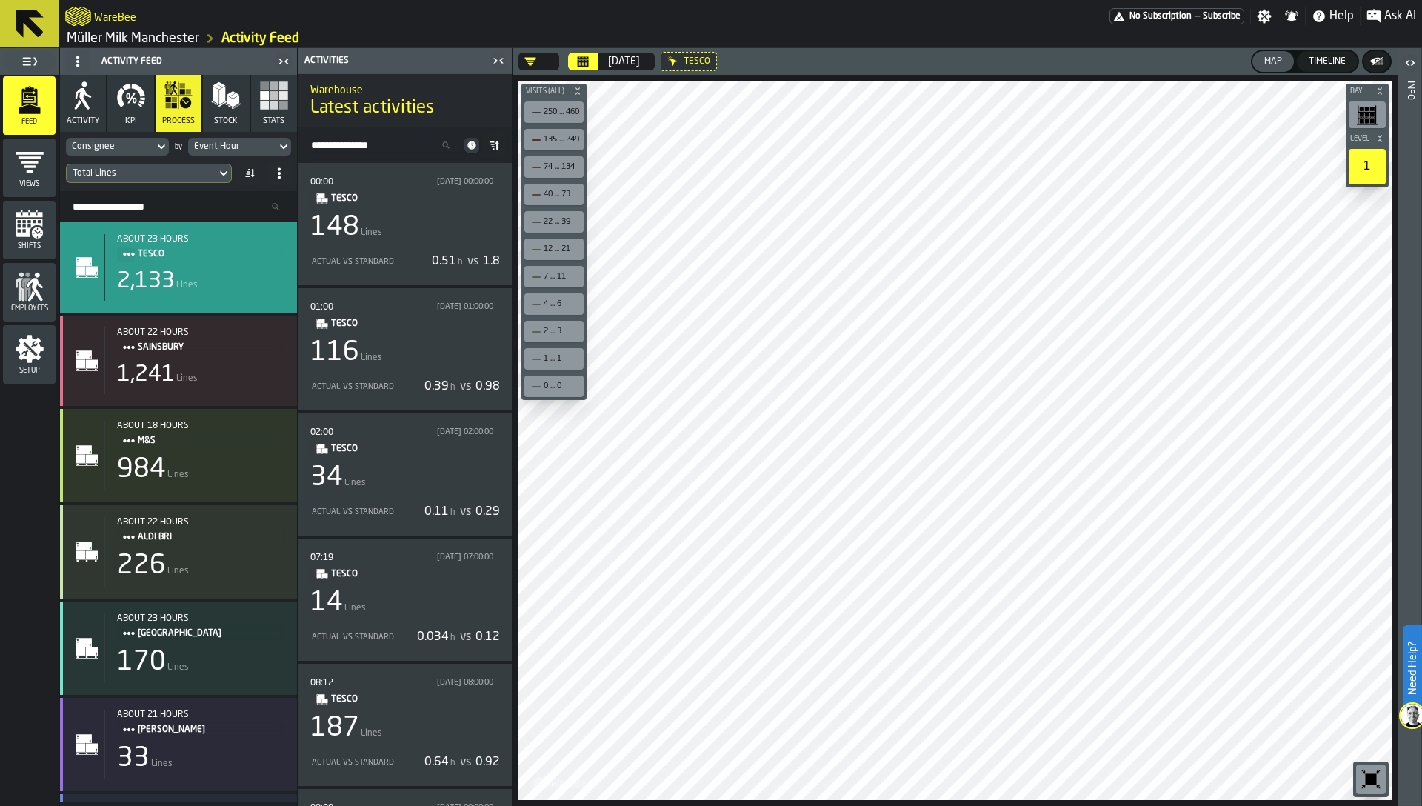
click at [128, 101] on icon "button" at bounding box center [130, 98] width 7 height 10
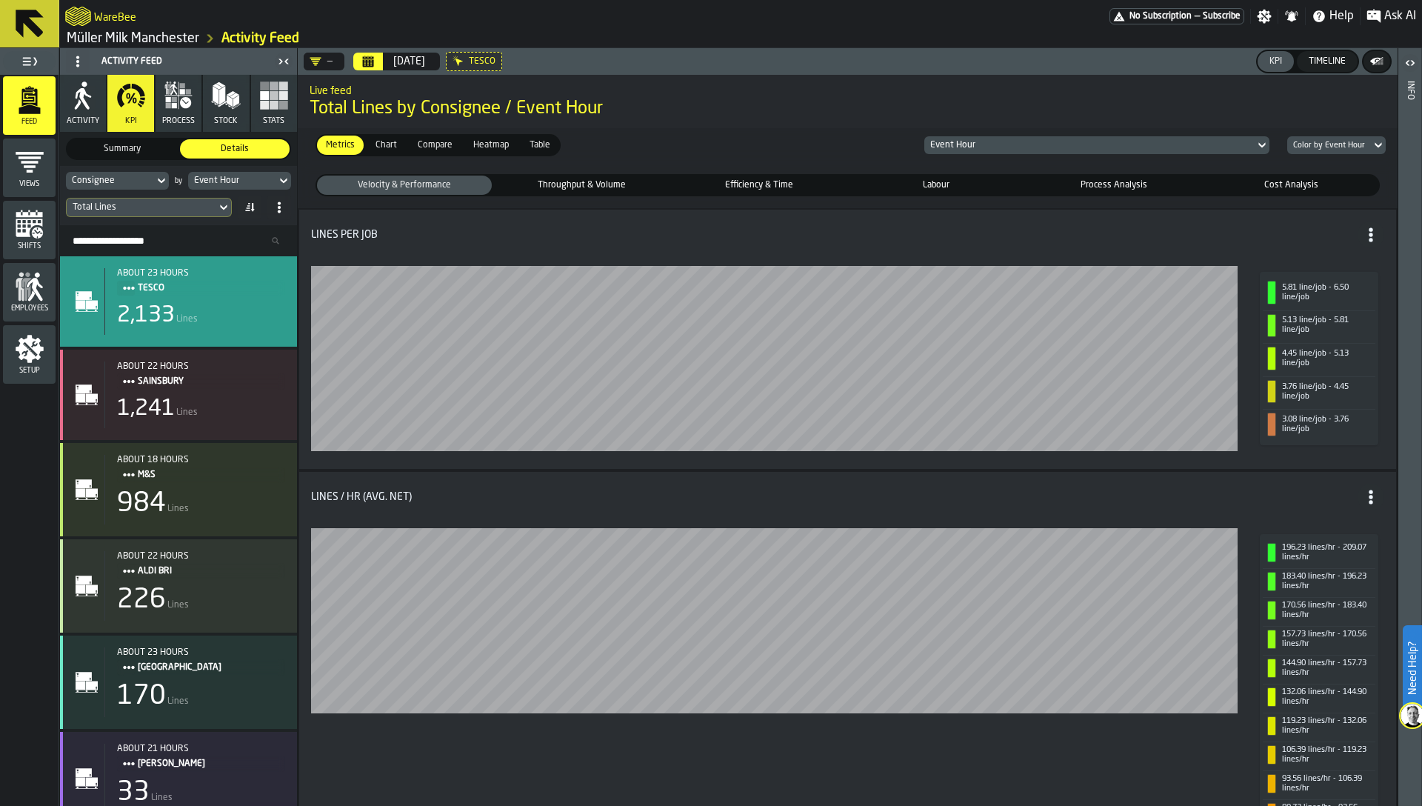
click at [0, 0] on icon at bounding box center [0, 0] width 0 height 0
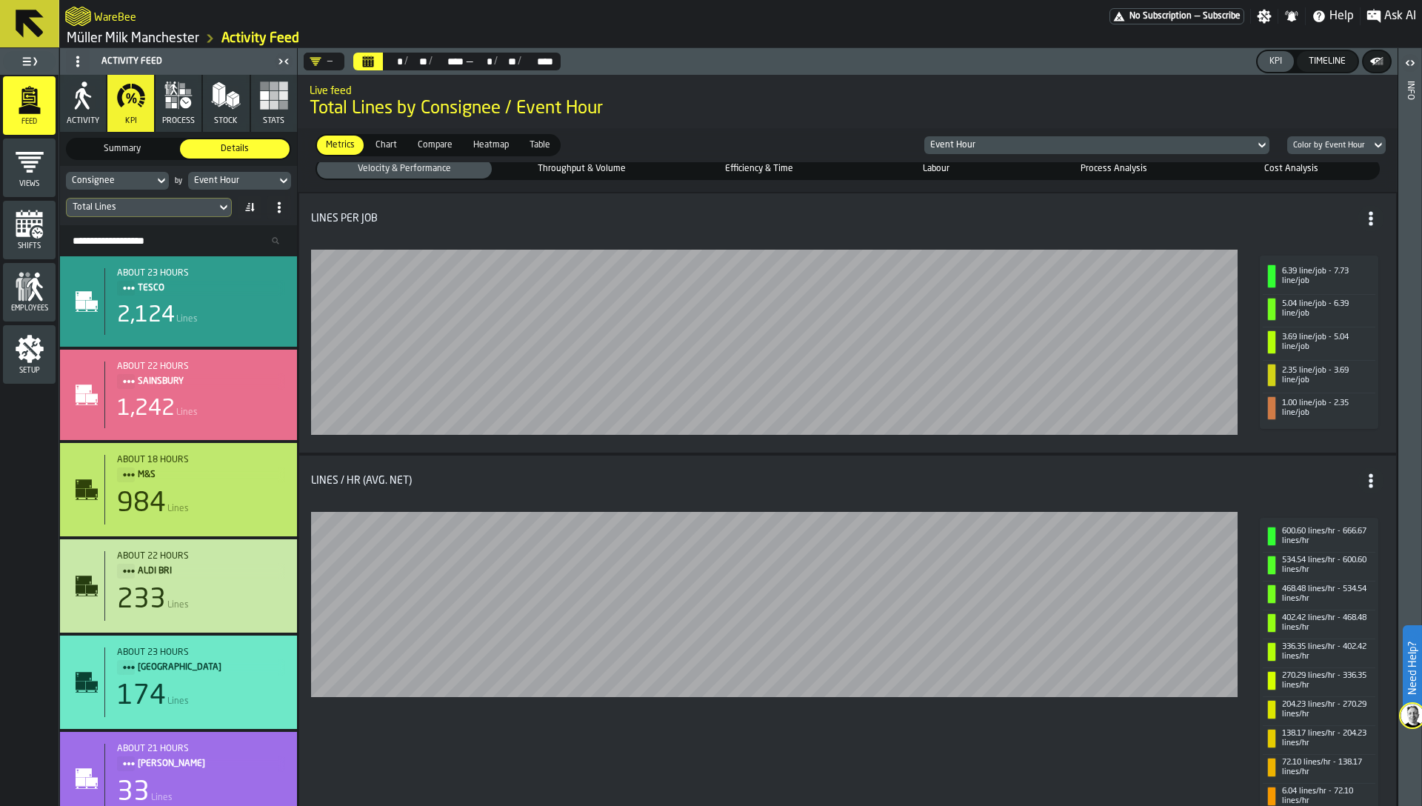
scroll to position [15, 0]
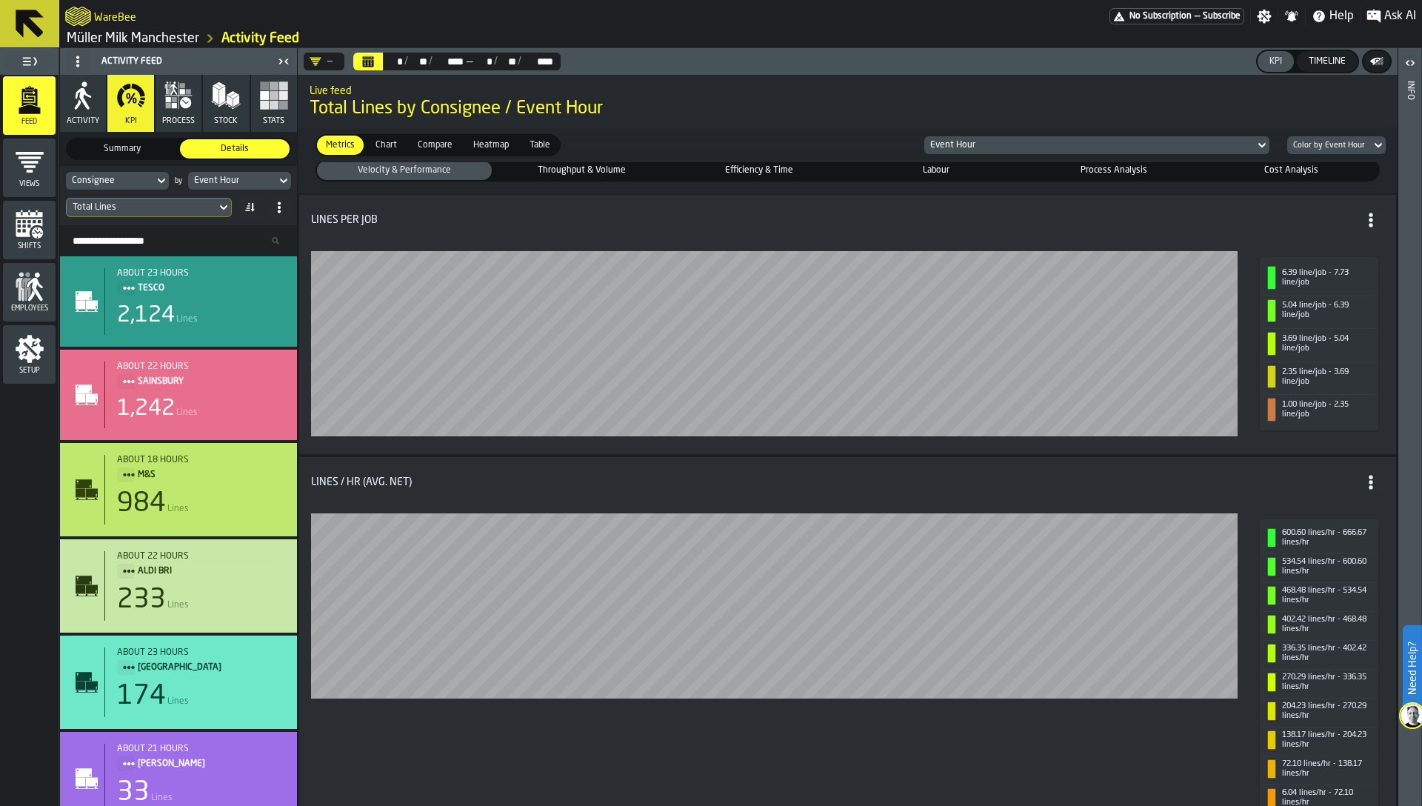
click at [129, 151] on span "Summary" at bounding box center [122, 148] width 104 height 13
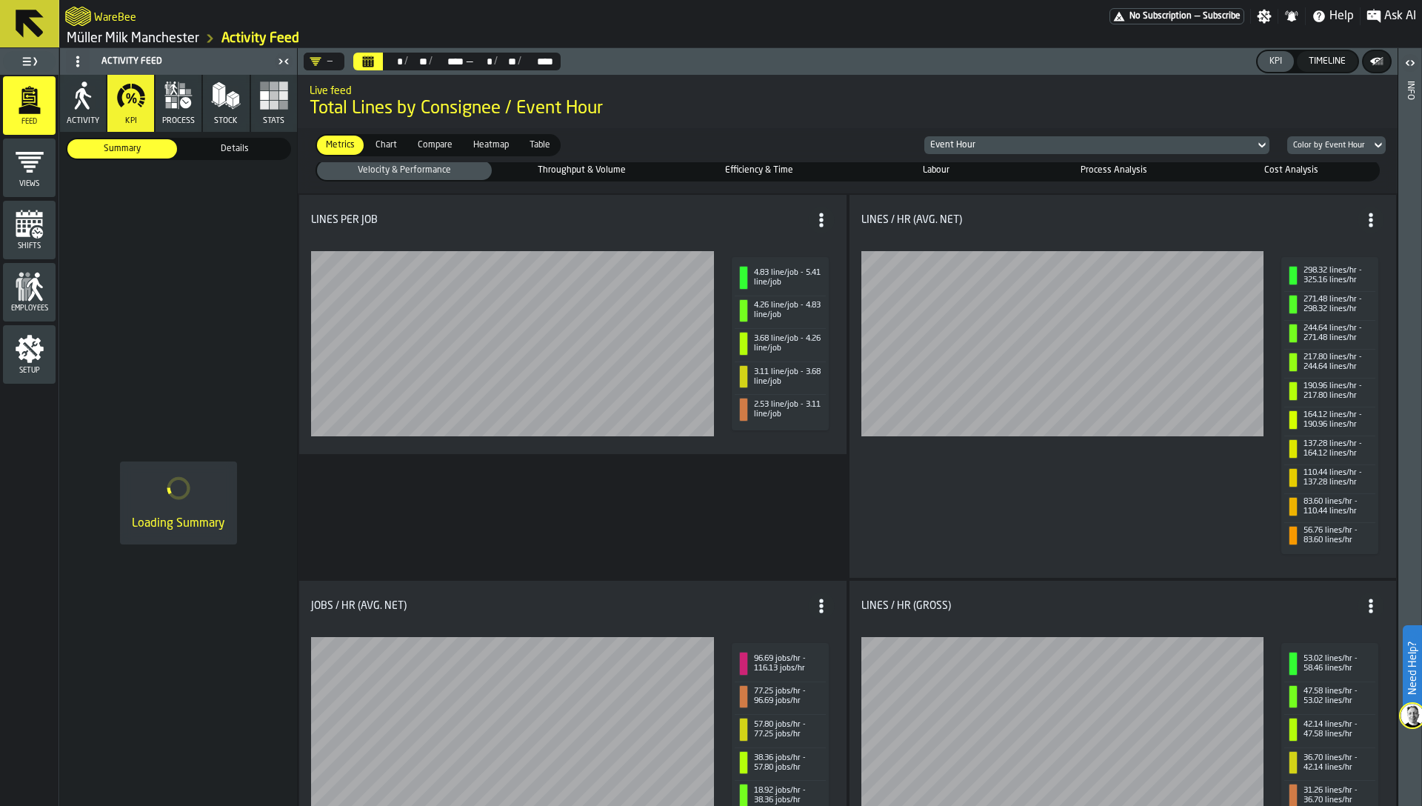
click at [201, 151] on span "Details" at bounding box center [235, 148] width 104 height 13
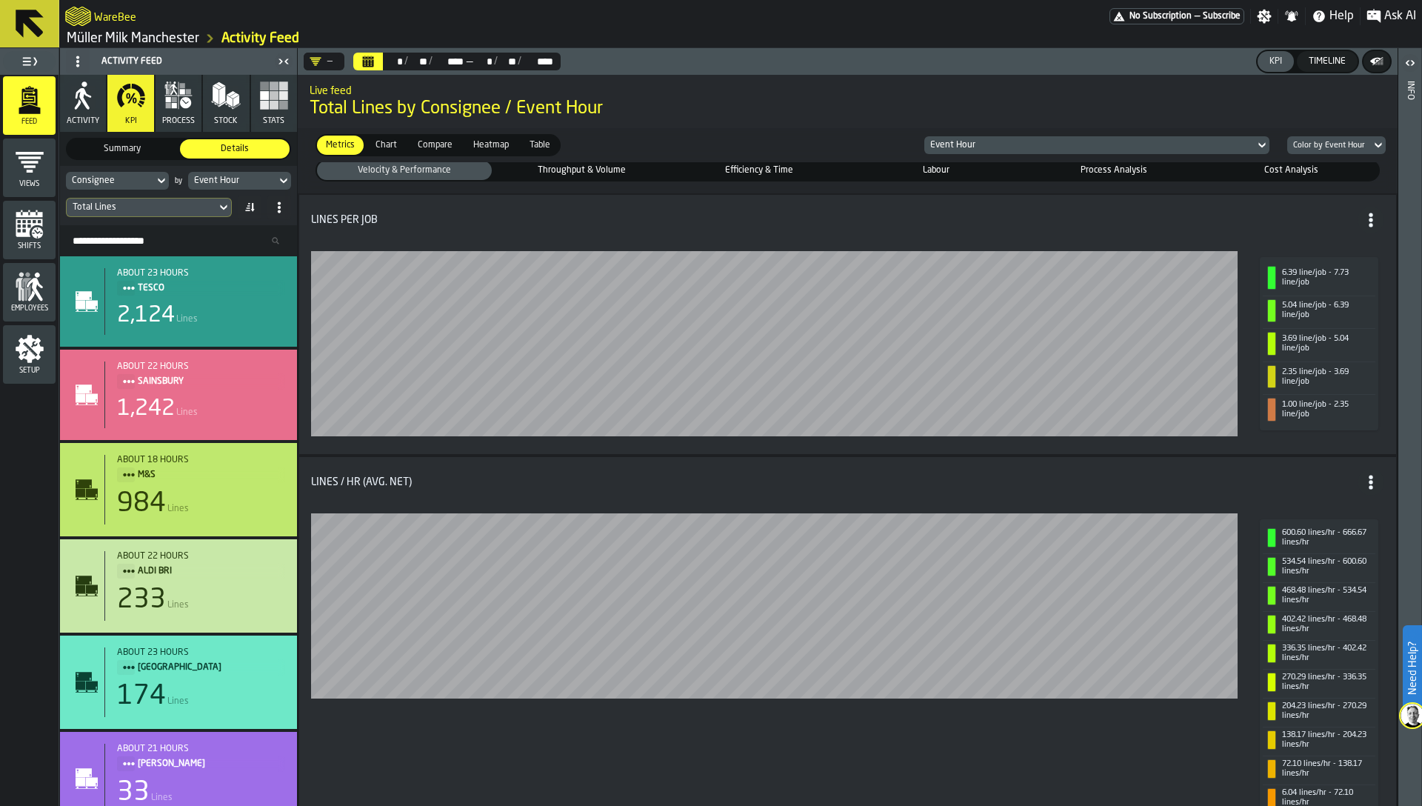
click at [142, 147] on span "Summary" at bounding box center [122, 148] width 104 height 13
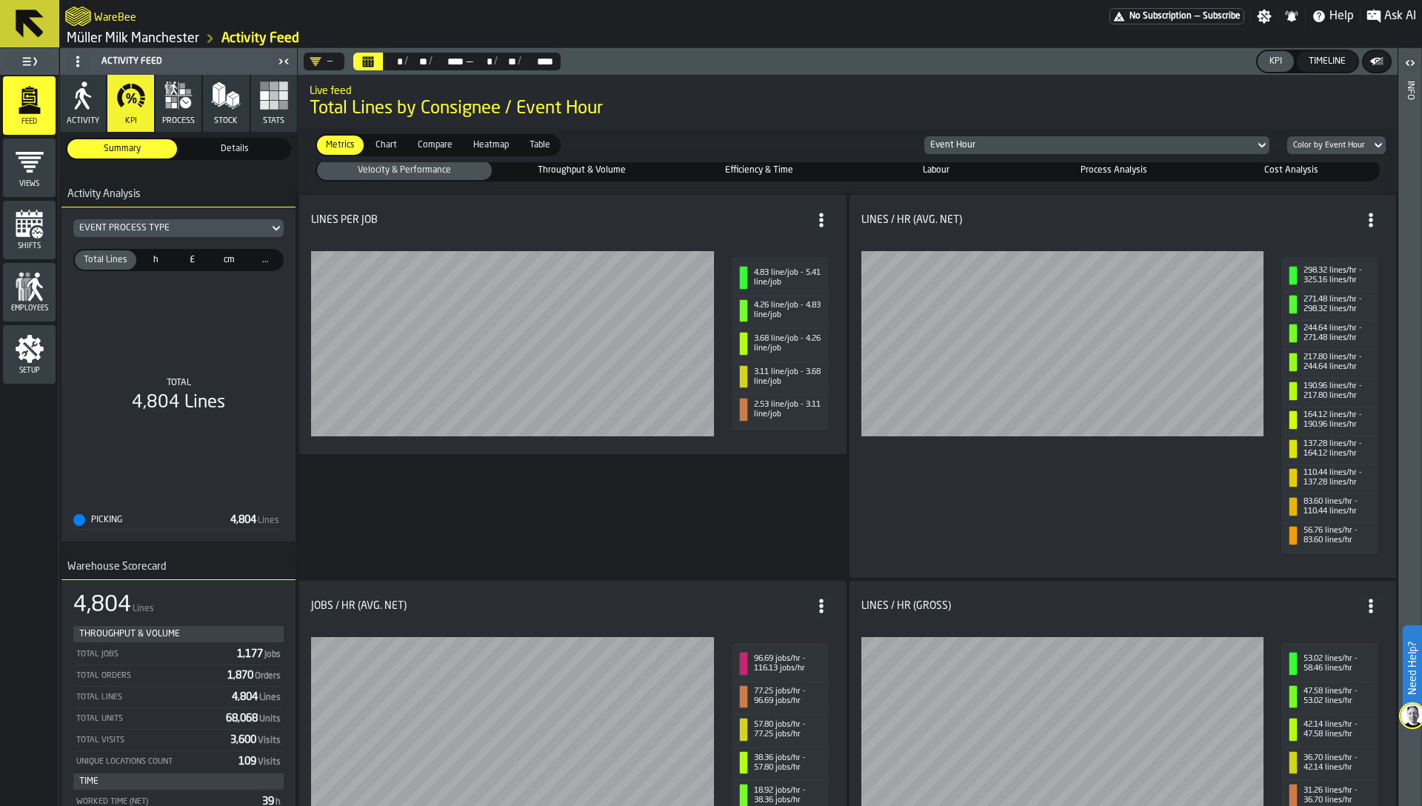
click at [188, 149] on span "Details" at bounding box center [235, 148] width 104 height 13
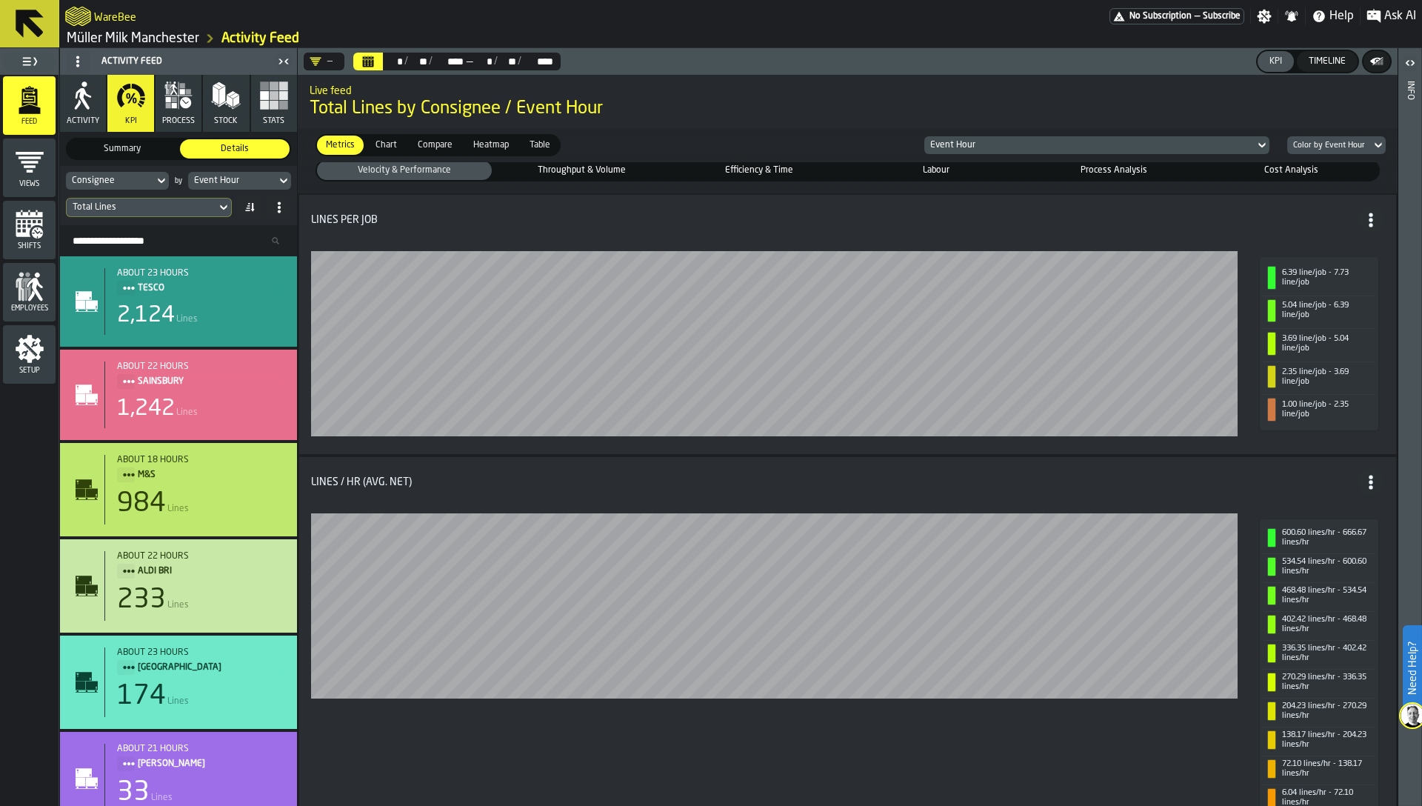
click at [181, 107] on icon "button" at bounding box center [179, 96] width 30 height 30
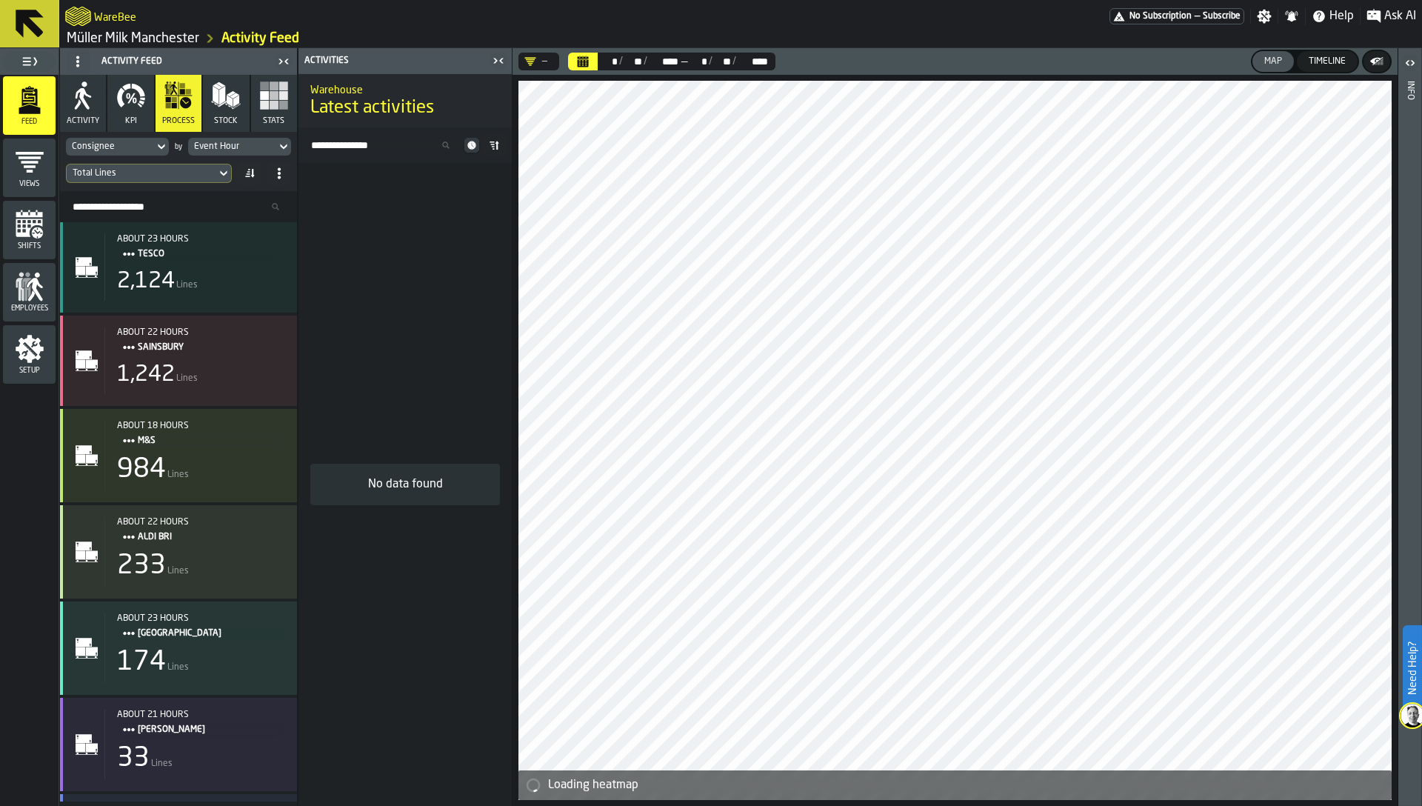
click at [491, 151] on span at bounding box center [494, 145] width 24 height 24
click at [258, 177] on span at bounding box center [250, 173] width 24 height 24
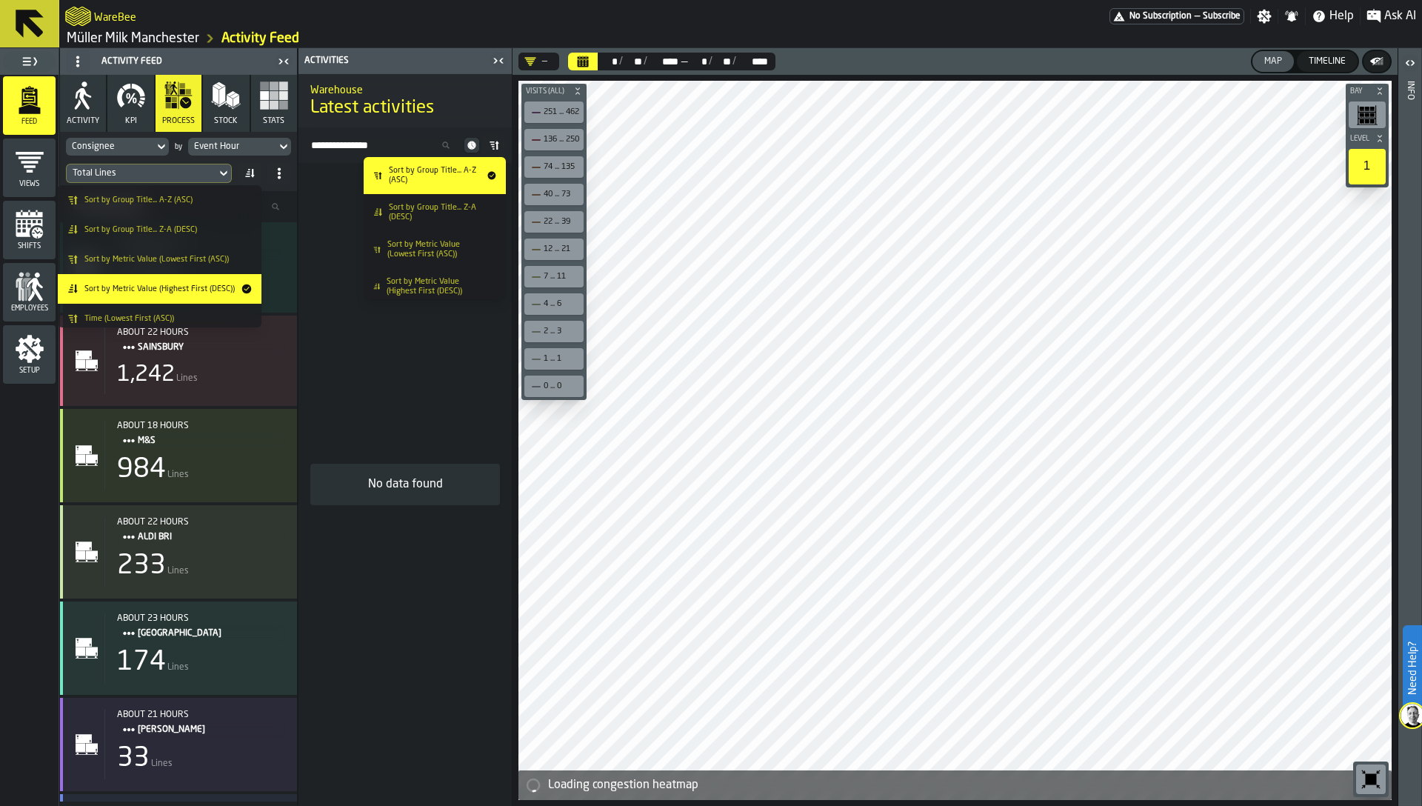
click at [328, 197] on div "No data found" at bounding box center [404, 484] width 213 height 643
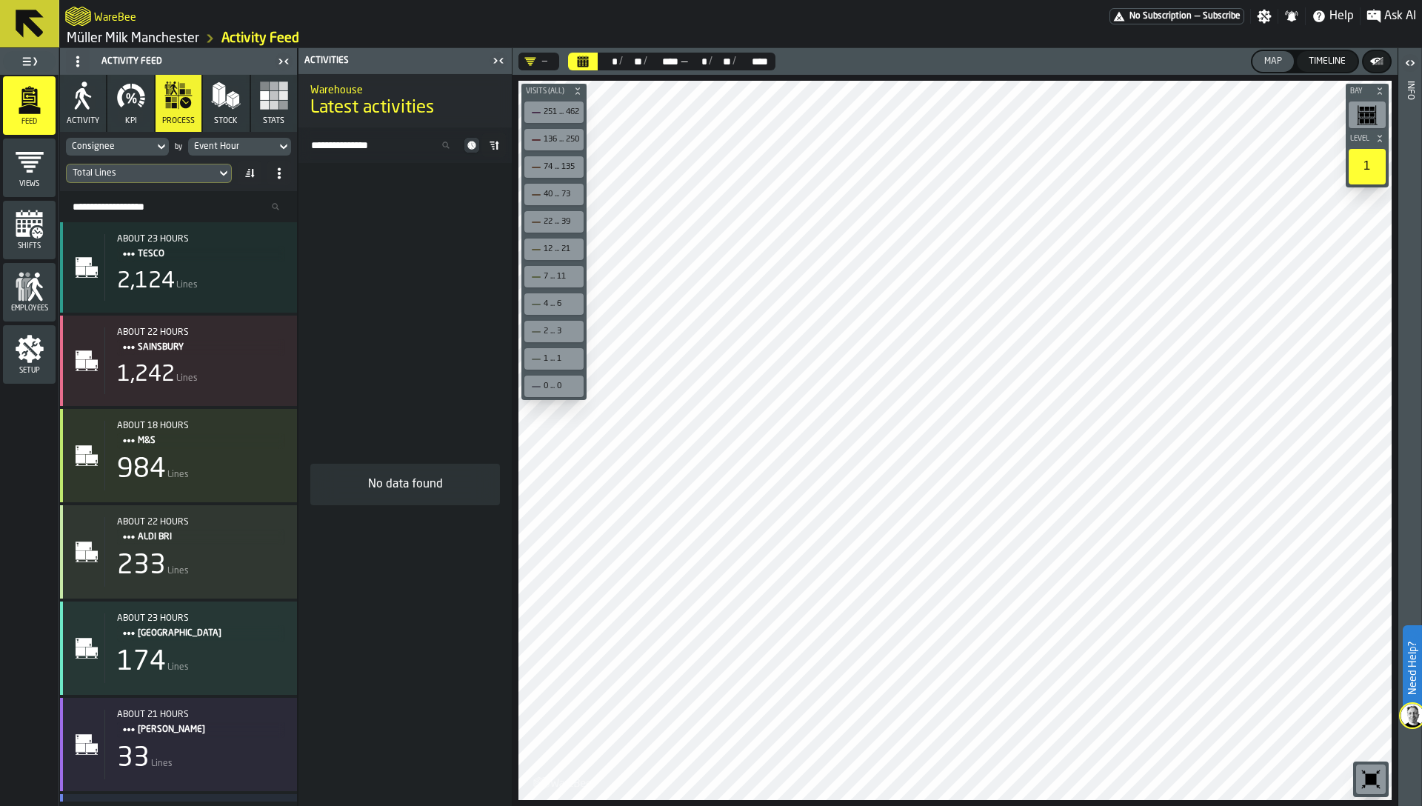
click at [138, 112] on button "KPI" at bounding box center [130, 103] width 46 height 57
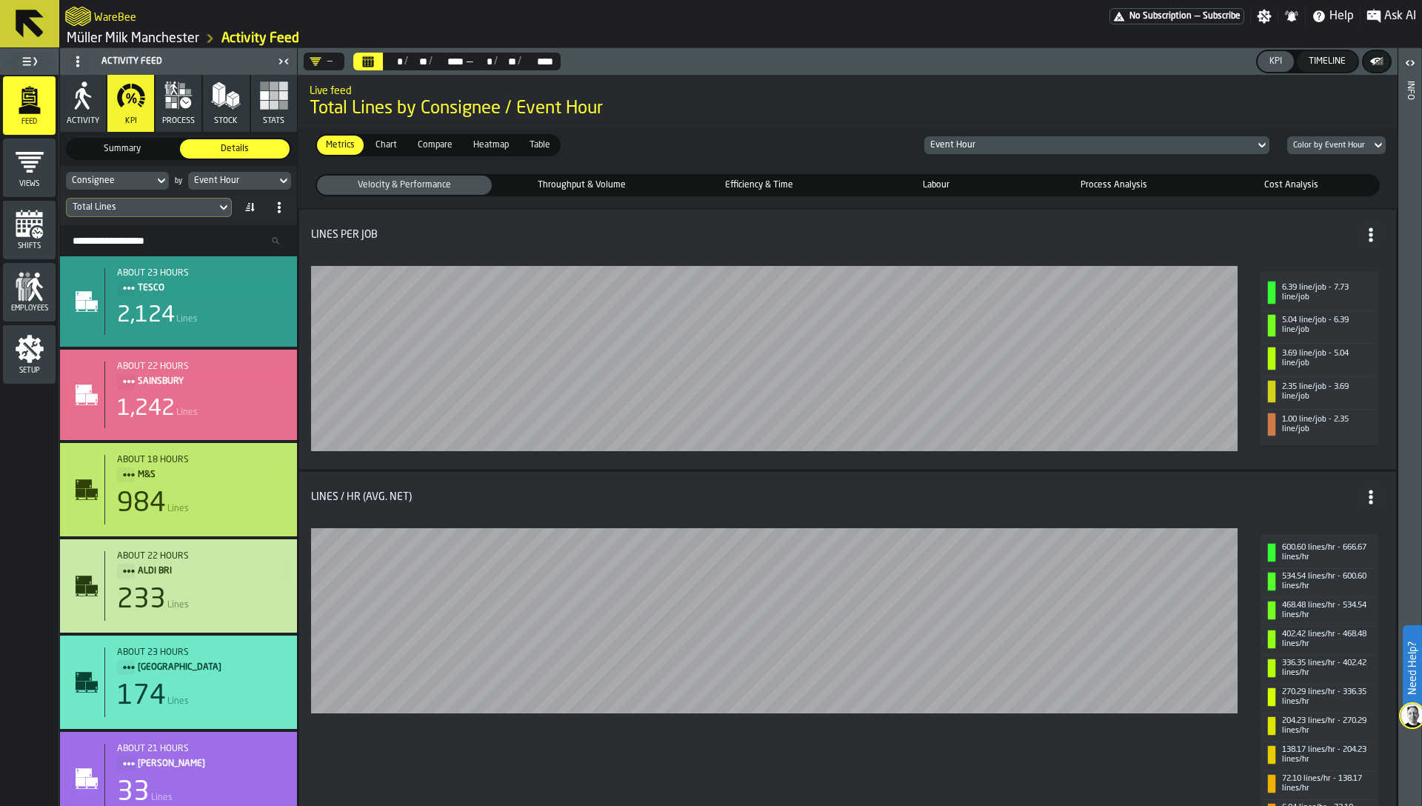
click at [165, 110] on button "process" at bounding box center [178, 103] width 46 height 57
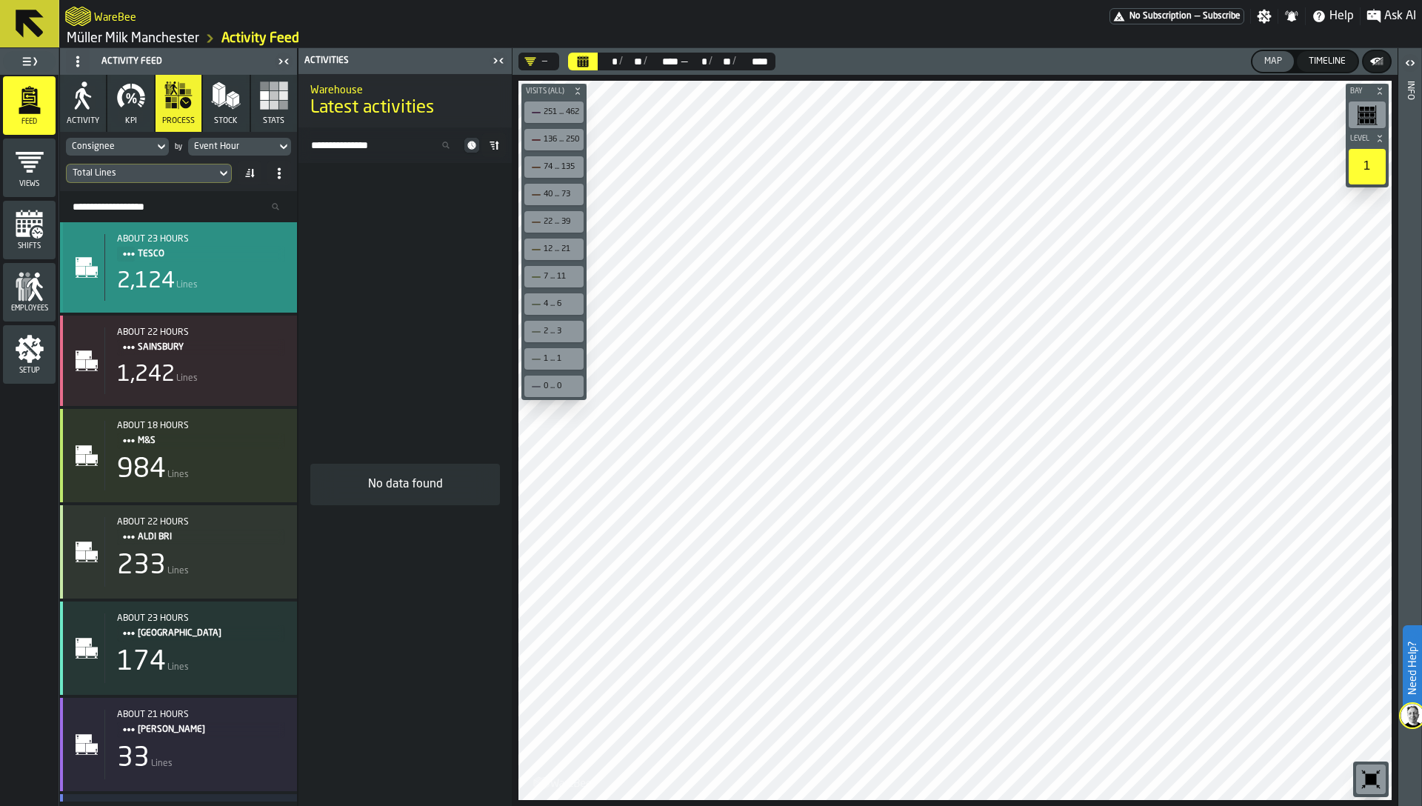
click at [261, 293] on div "2,124 Lines" at bounding box center [201, 281] width 168 height 27
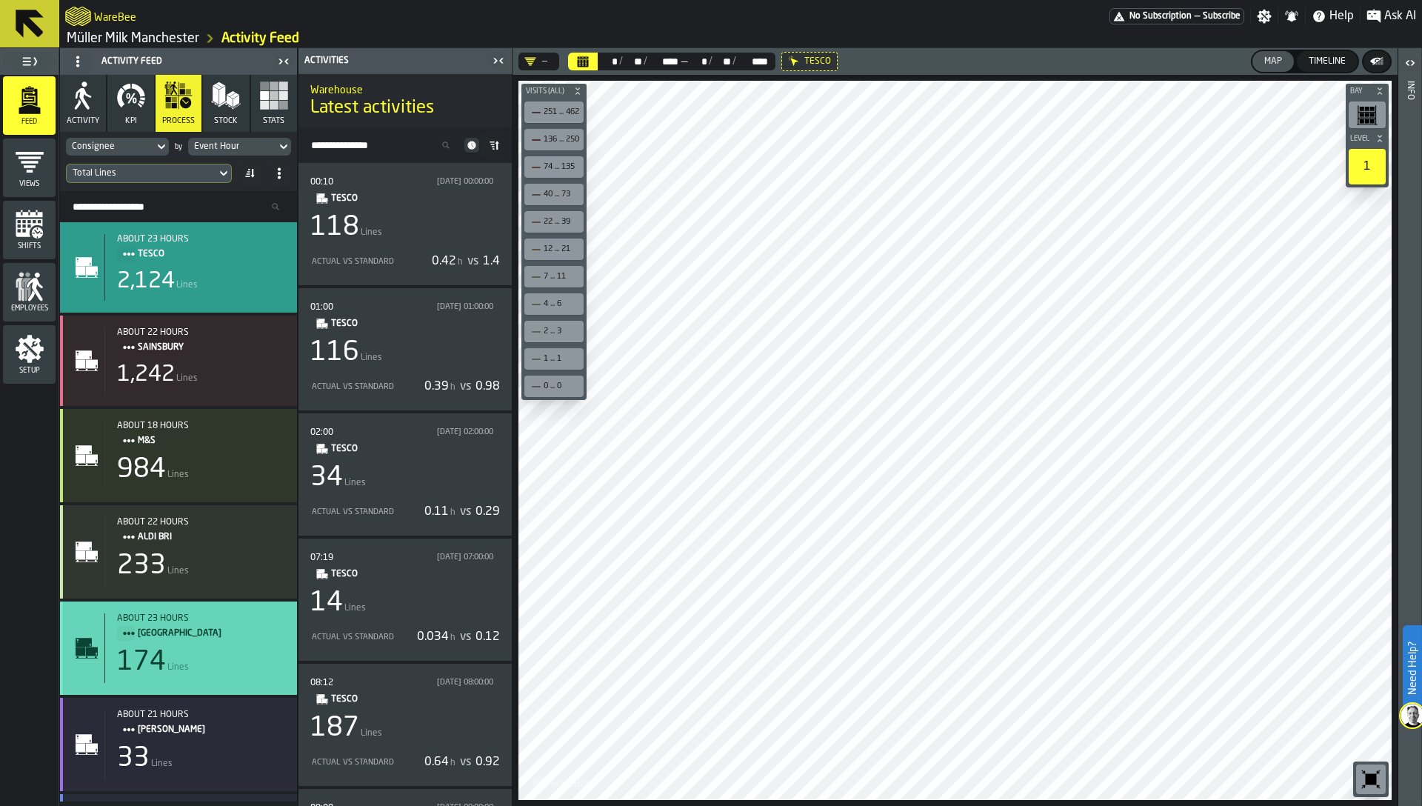
click at [181, 632] on span "[GEOGRAPHIC_DATA]" at bounding box center [205, 633] width 135 height 16
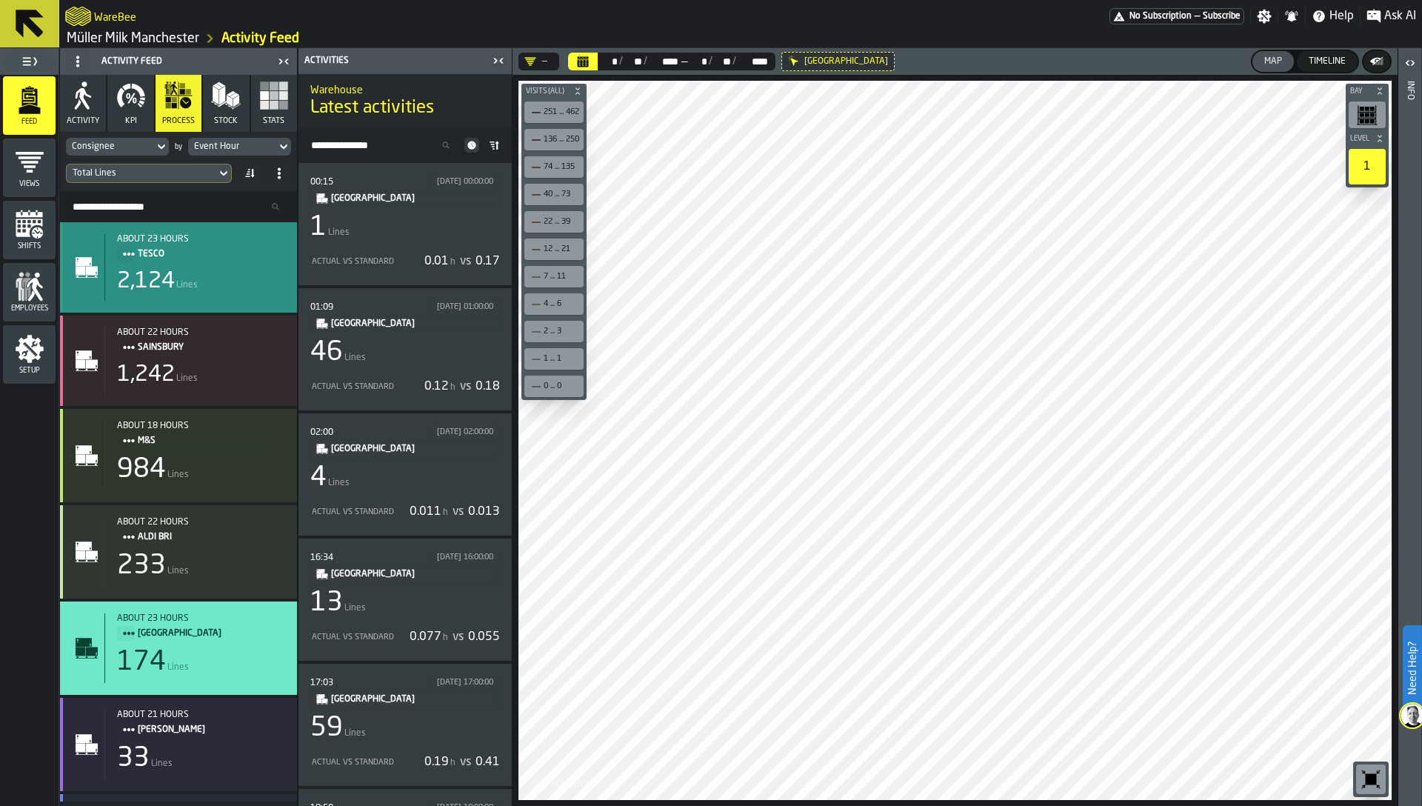
click at [219, 266] on div "about 23 hours TESCO 2,124 Lines" at bounding box center [194, 267] width 181 height 67
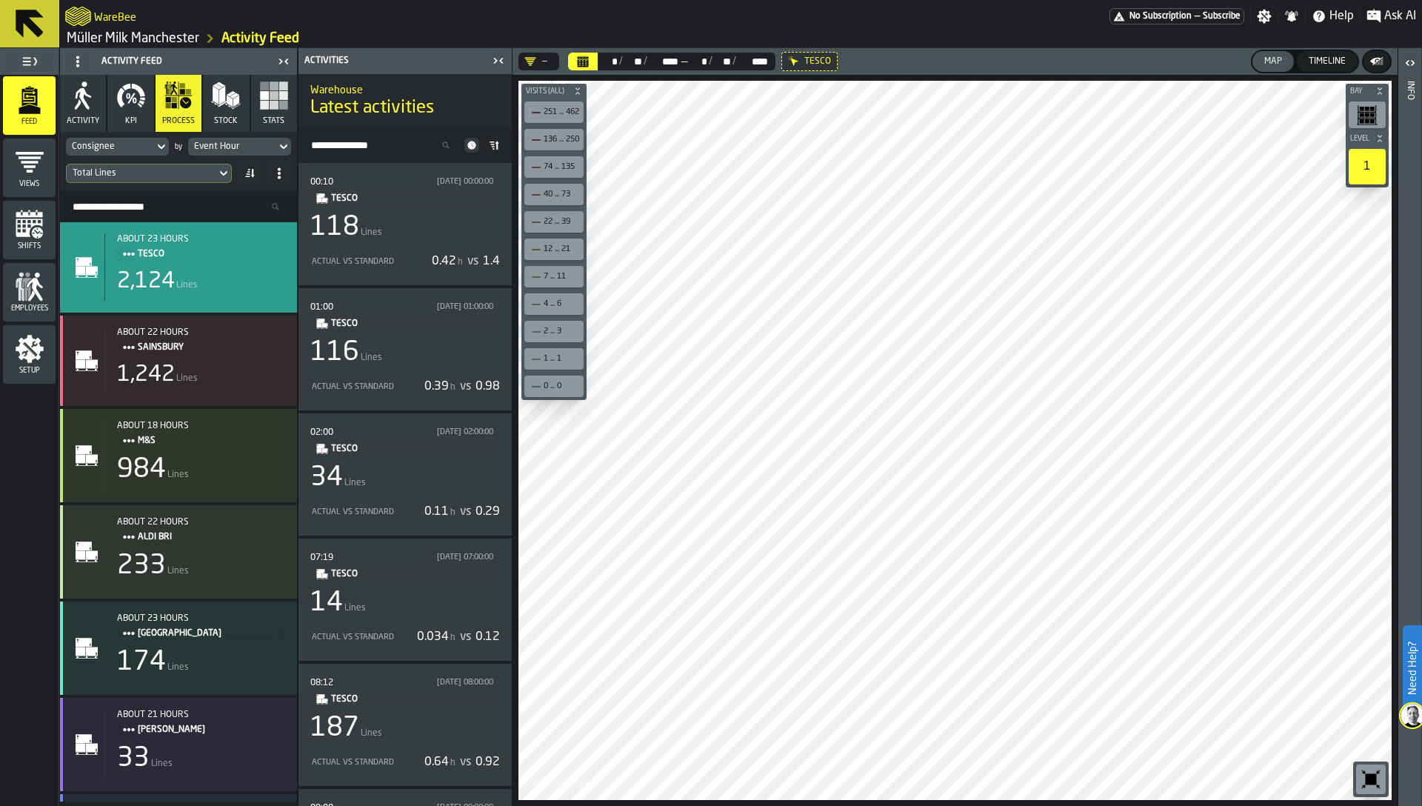
click at [128, 111] on button "KPI" at bounding box center [130, 103] width 46 height 57
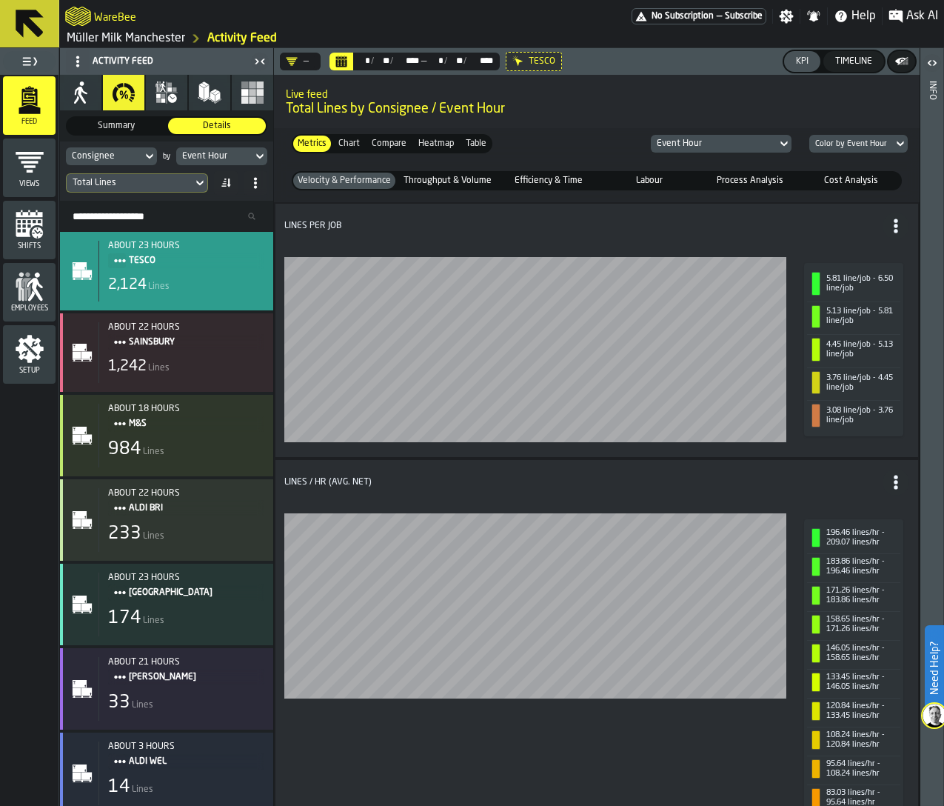
click at [348, 58] on button "Calendar" at bounding box center [341, 62] width 24 height 18
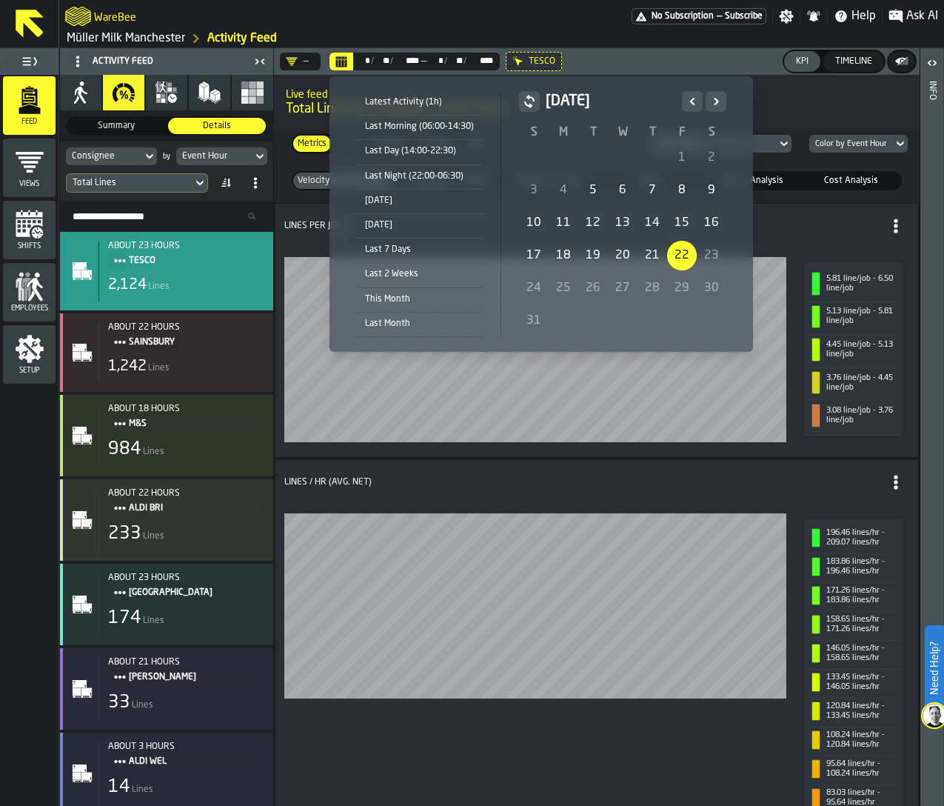
click at [401, 247] on div "Last 7 Days" at bounding box center [419, 249] width 127 height 16
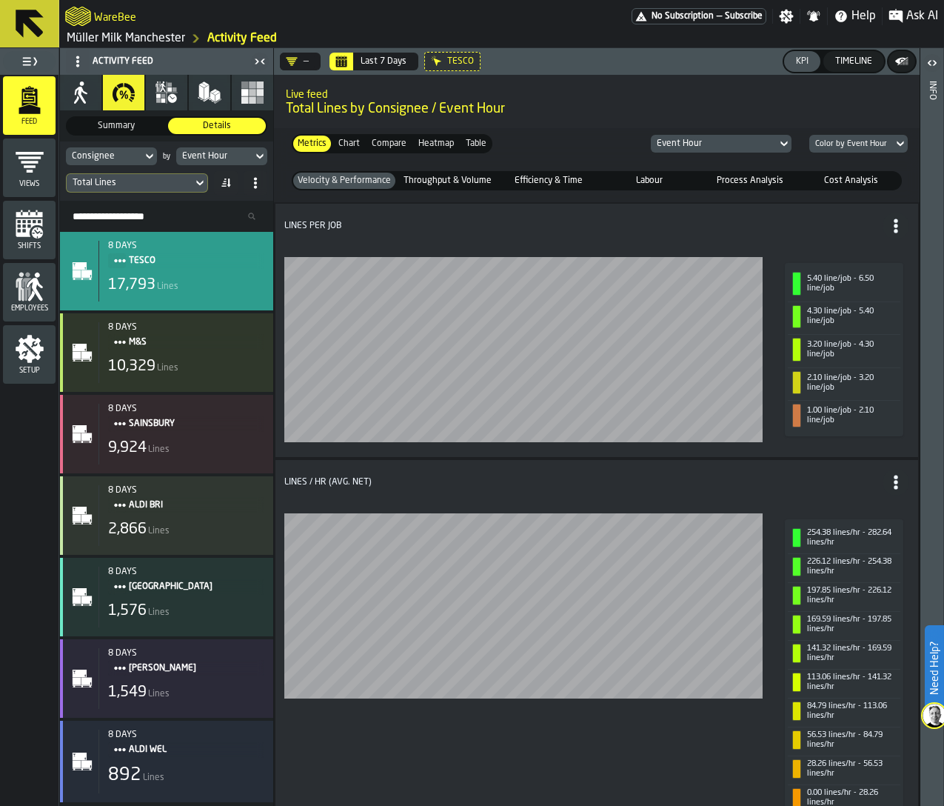
click at [47, 362] on div "Setup" at bounding box center [29, 354] width 53 height 41
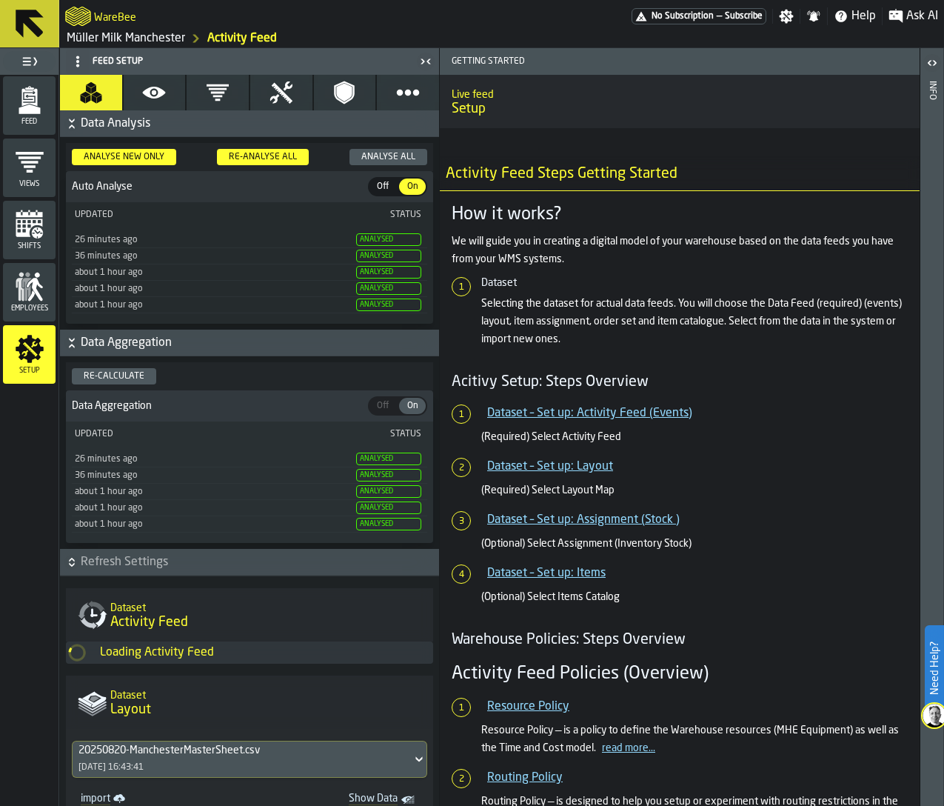
click at [207, 91] on icon "button" at bounding box center [218, 93] width 24 height 24
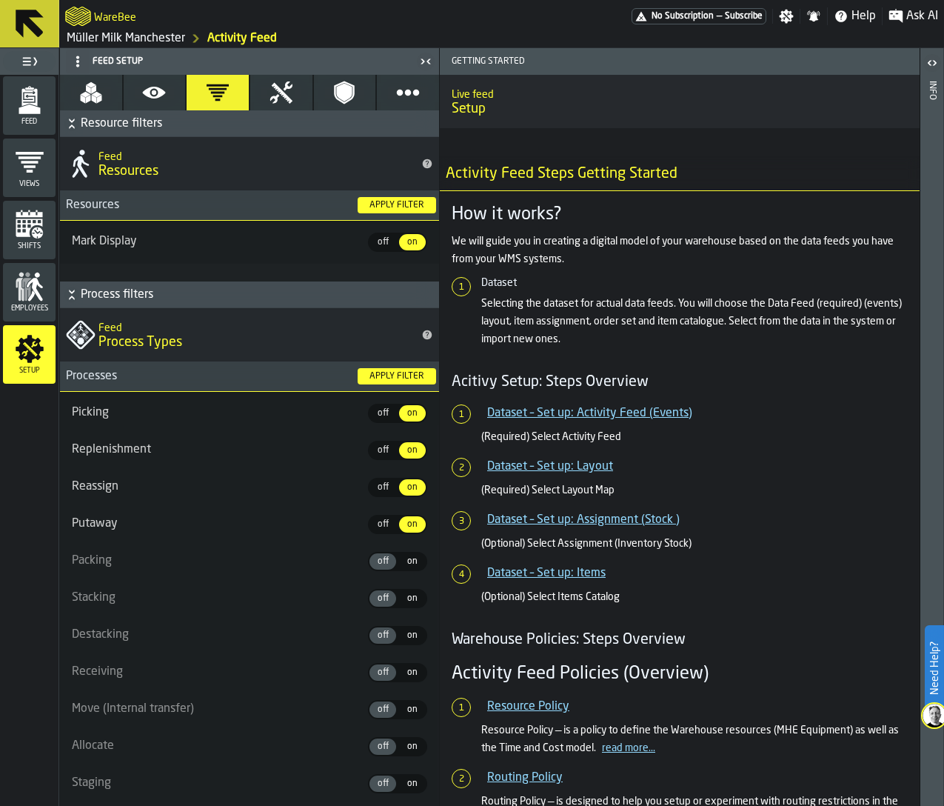
click at [154, 101] on icon "button" at bounding box center [154, 93] width 24 height 24
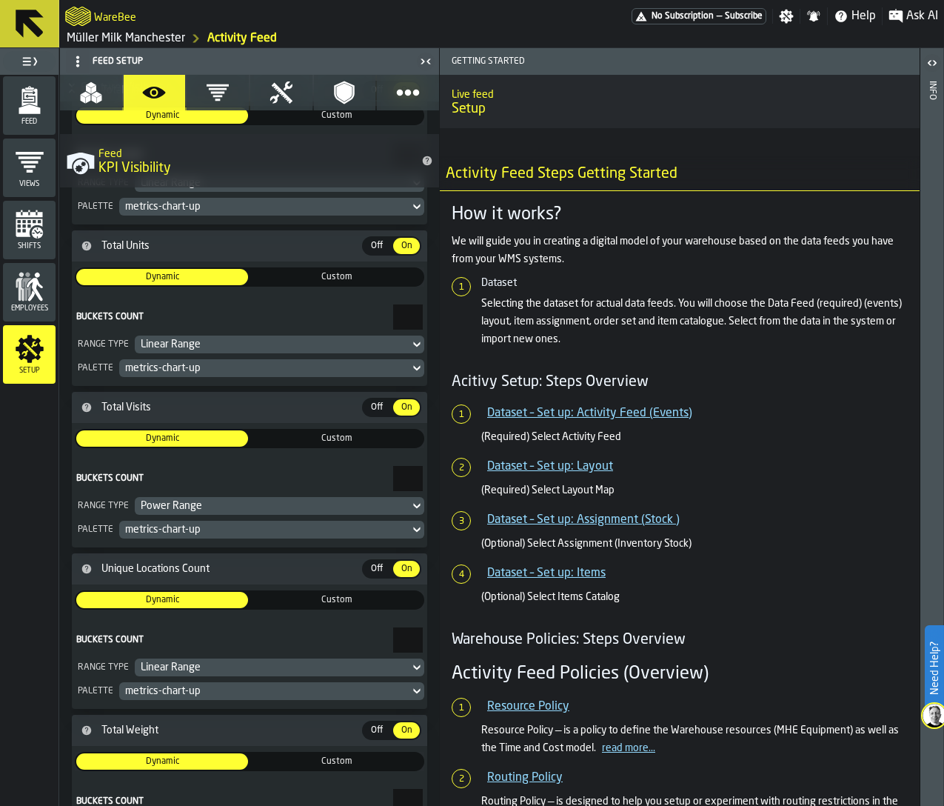
scroll to position [521, 0]
